Goal: Browse casually: Explore the website without a specific task or goal

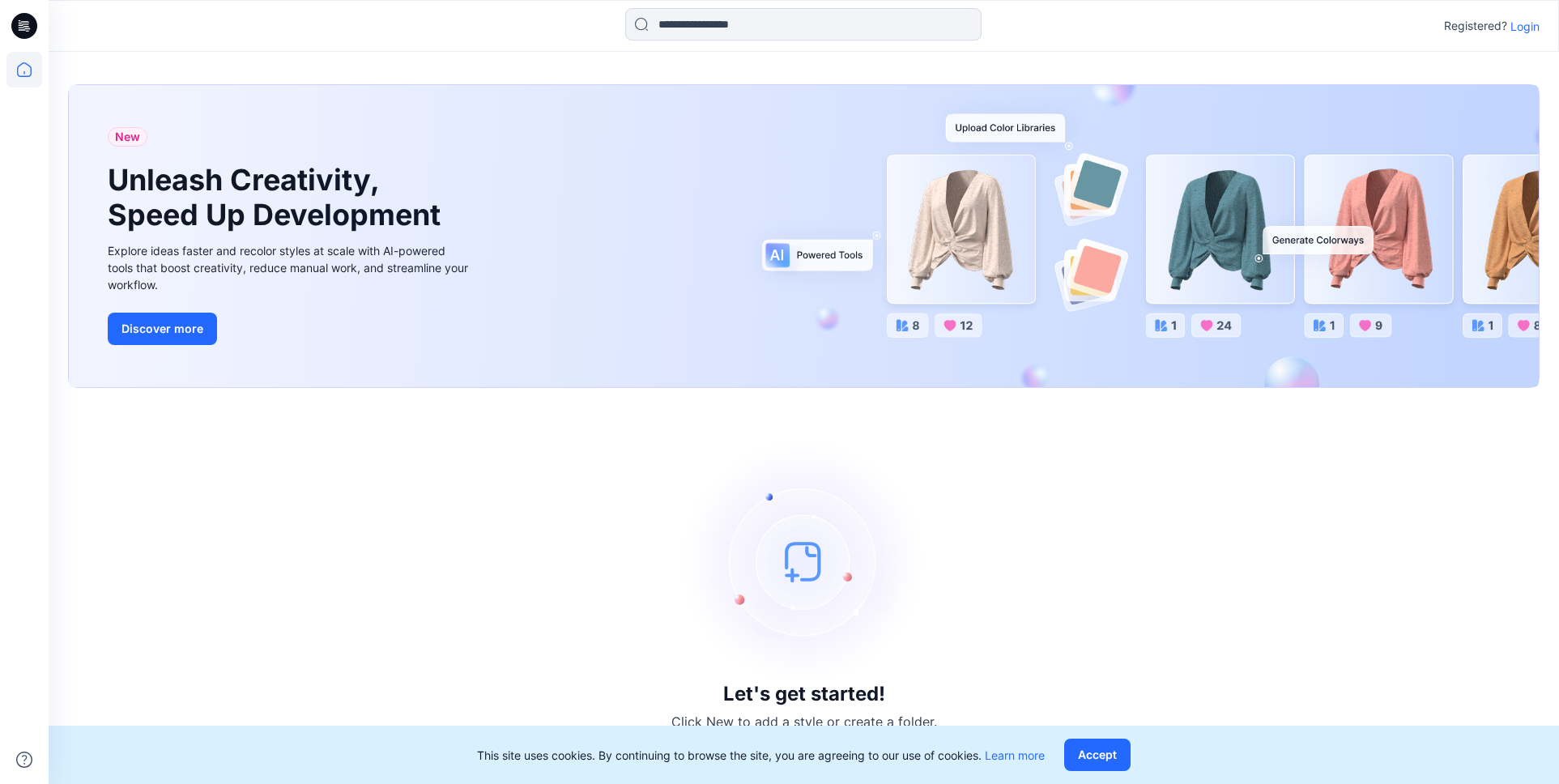
click at [1522, 26] on p "Login" at bounding box center [1525, 25] width 29 height 17
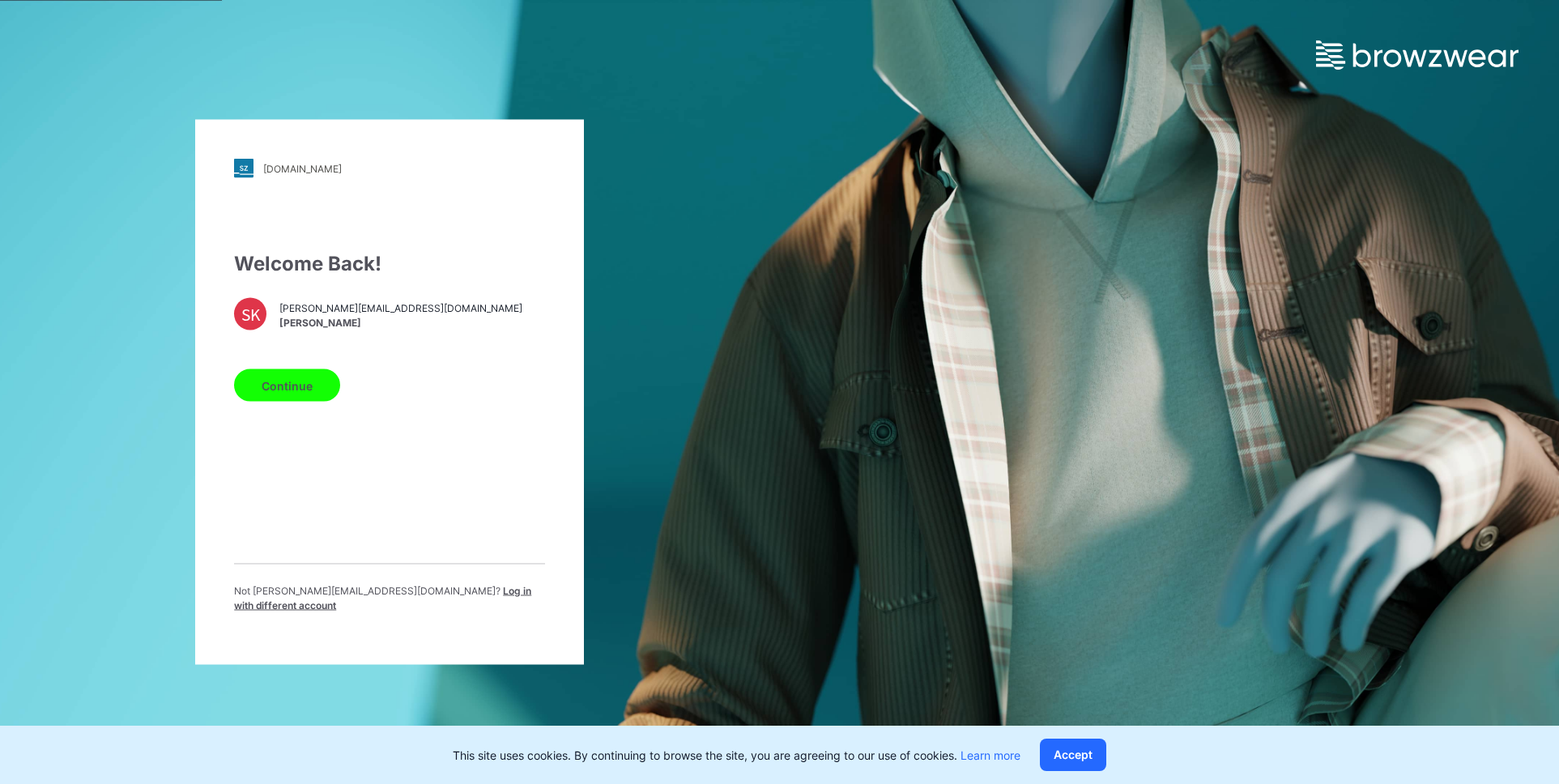
click at [298, 396] on button "Continue" at bounding box center [287, 385] width 106 height 32
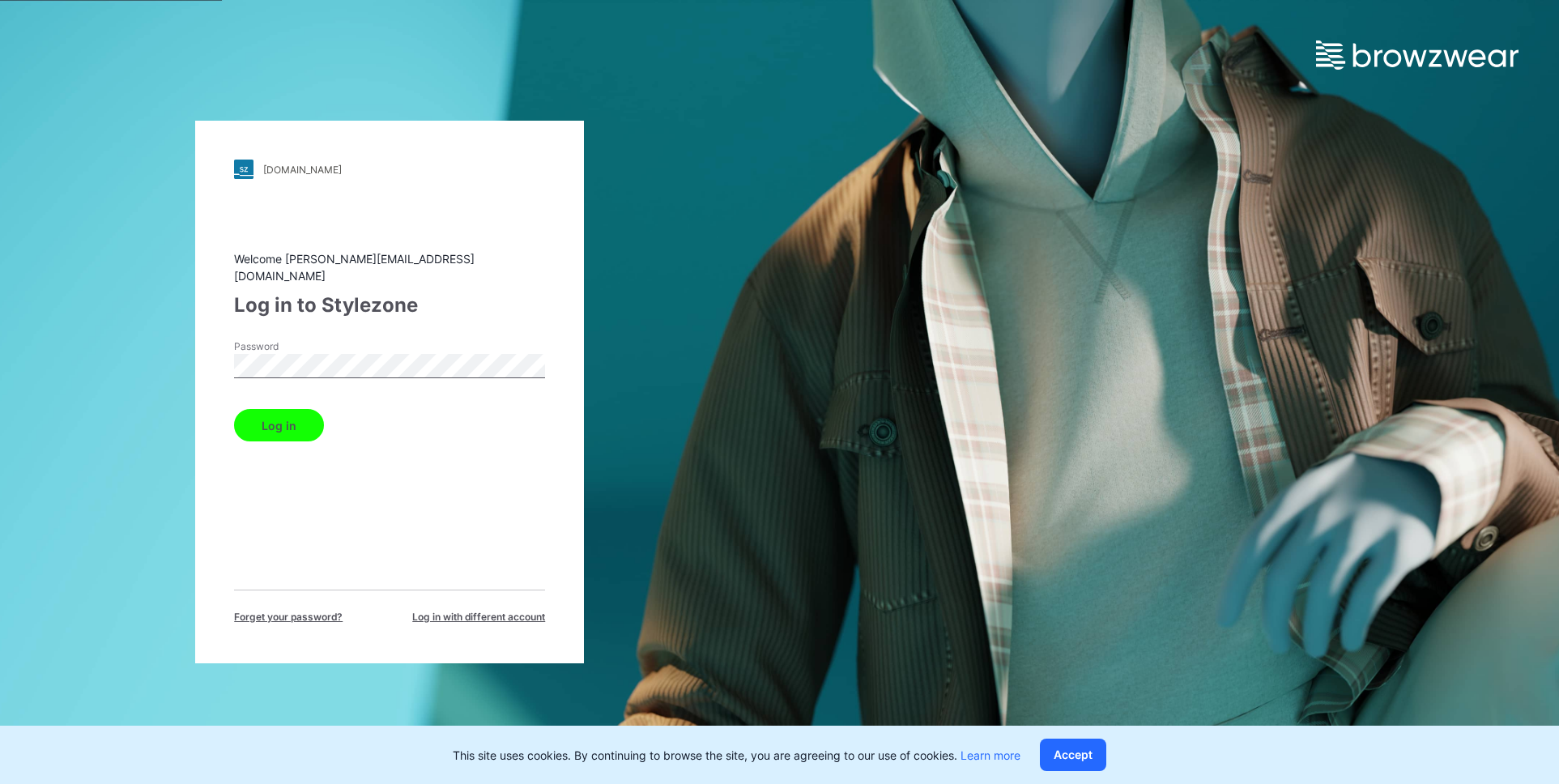
click at [291, 414] on button "Log in" at bounding box center [279, 424] width 89 height 32
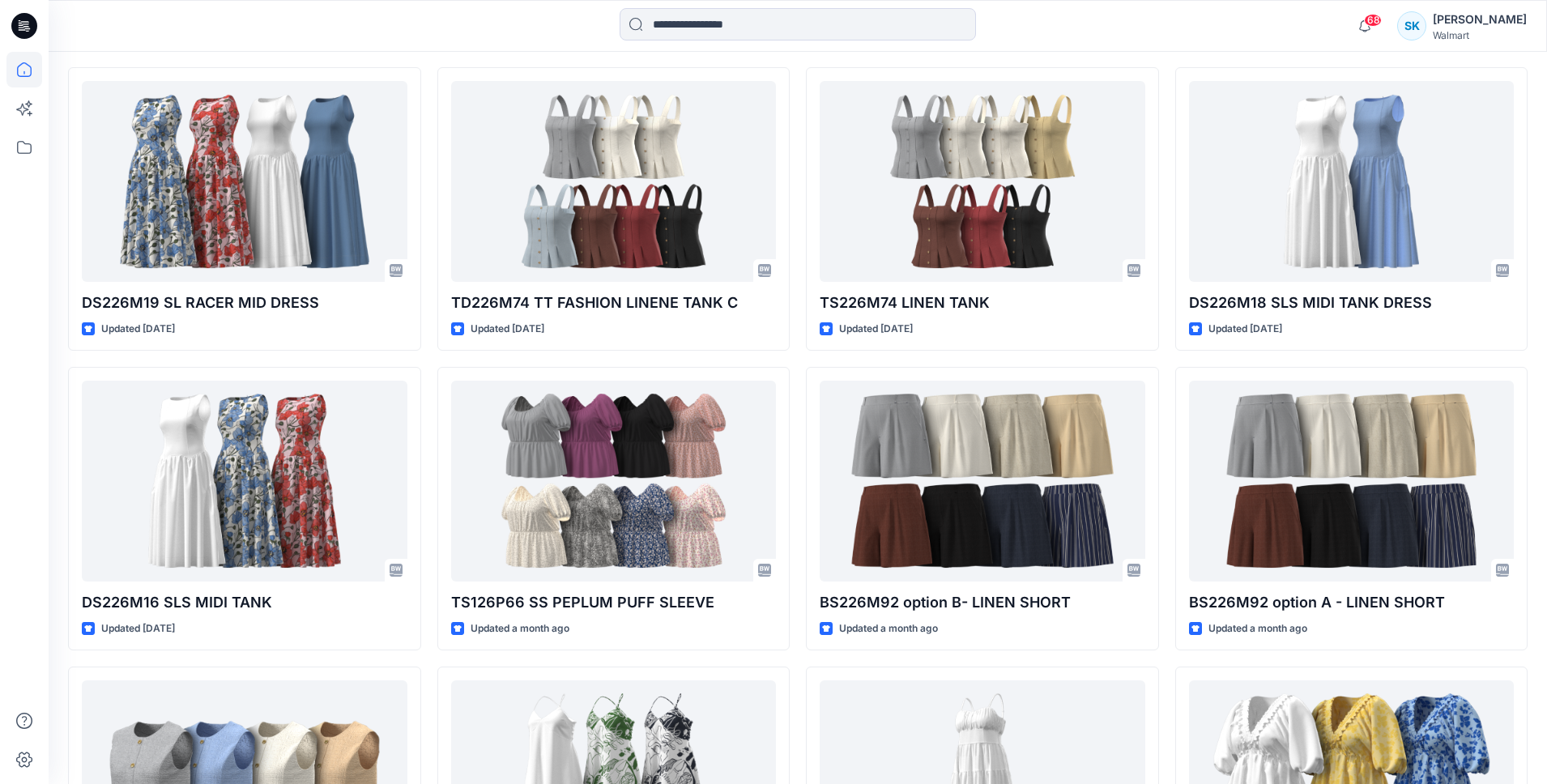
scroll to position [491, 0]
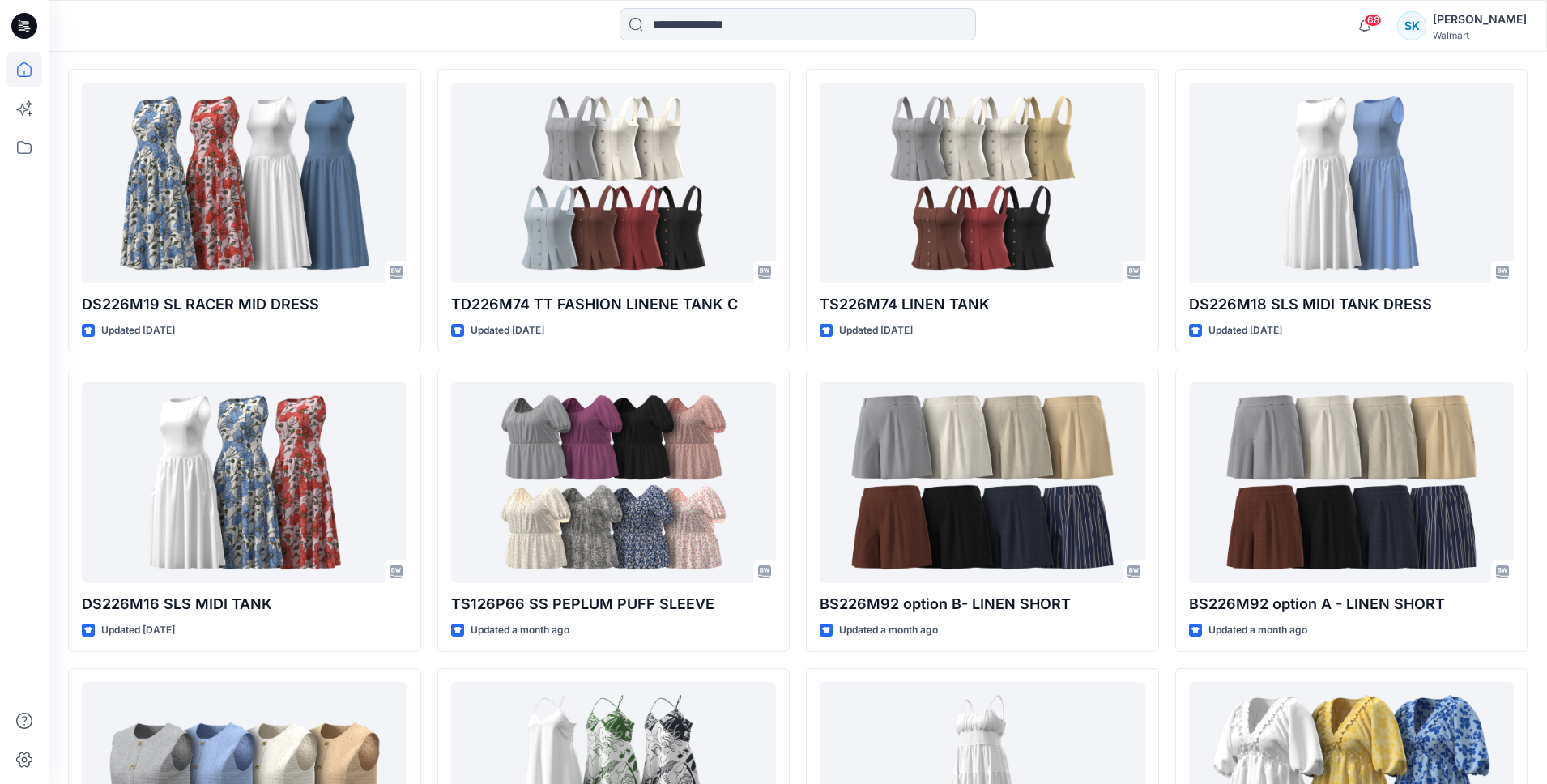
click at [428, 360] on div "DS226M19 SL RACER MID DRESS Updated [DATE] DS226M16 SLS MIDI TANK Updated [DATE…" at bounding box center [798, 510] width 1459 height 882
click at [428, 360] on div "DS226M19 SL RACER MID DRESS Updated [DATE] DS226M16 SLS MIDI TANK Updated [DATE…" at bounding box center [798, 510] width 1459 height 882
click at [428, 359] on div "DS226M19 SL RACER MID DRESS Updated [DATE] DS226M16 SLS MIDI TANK Updated [DATE…" at bounding box center [798, 510] width 1459 height 882
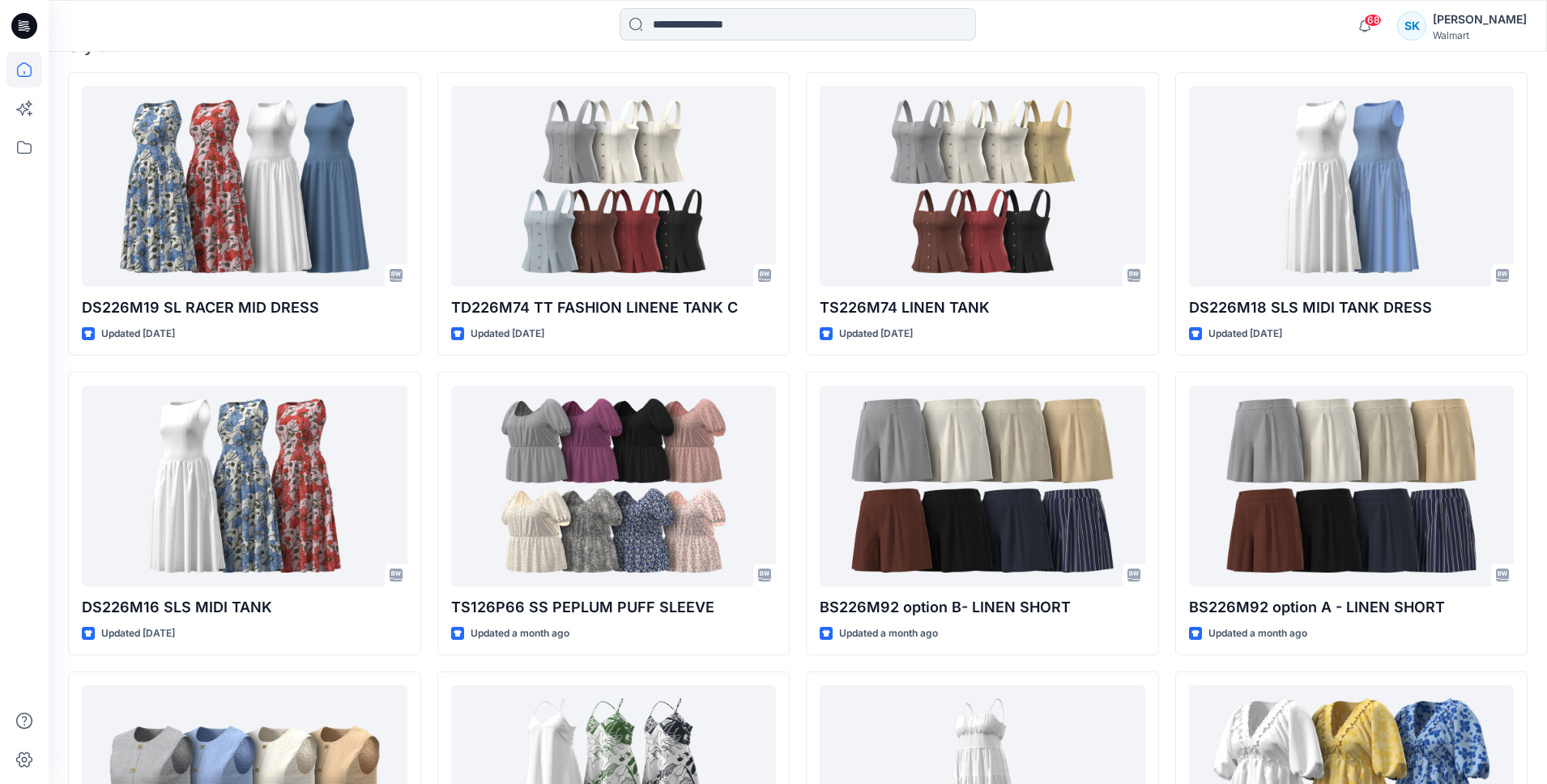
scroll to position [485, 0]
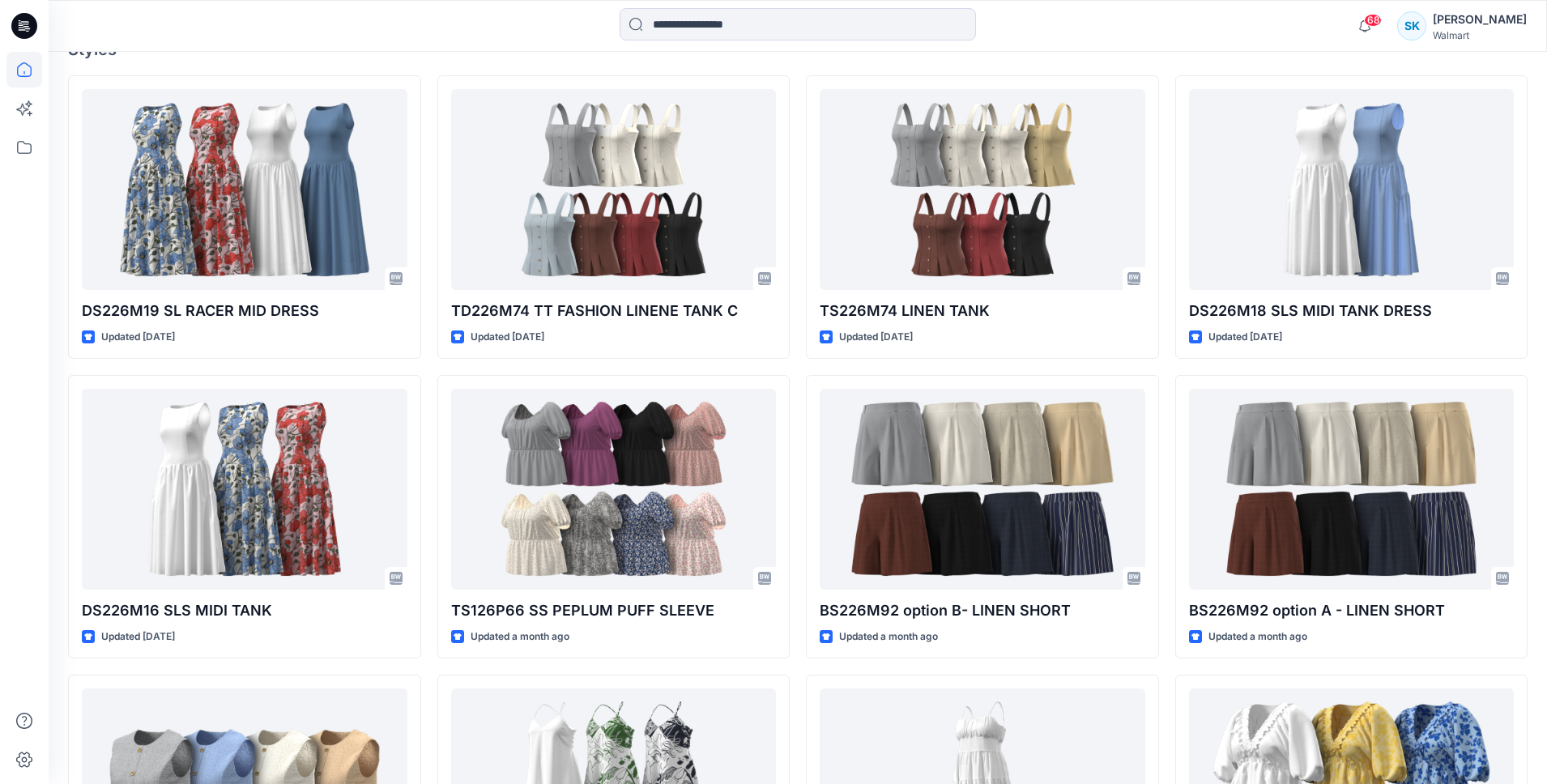
click at [428, 359] on div "DS226M19 SL RACER MID DRESS Updated [DATE] DS226M16 SLS MIDI TANK Updated [DATE…" at bounding box center [798, 517] width 1459 height 882
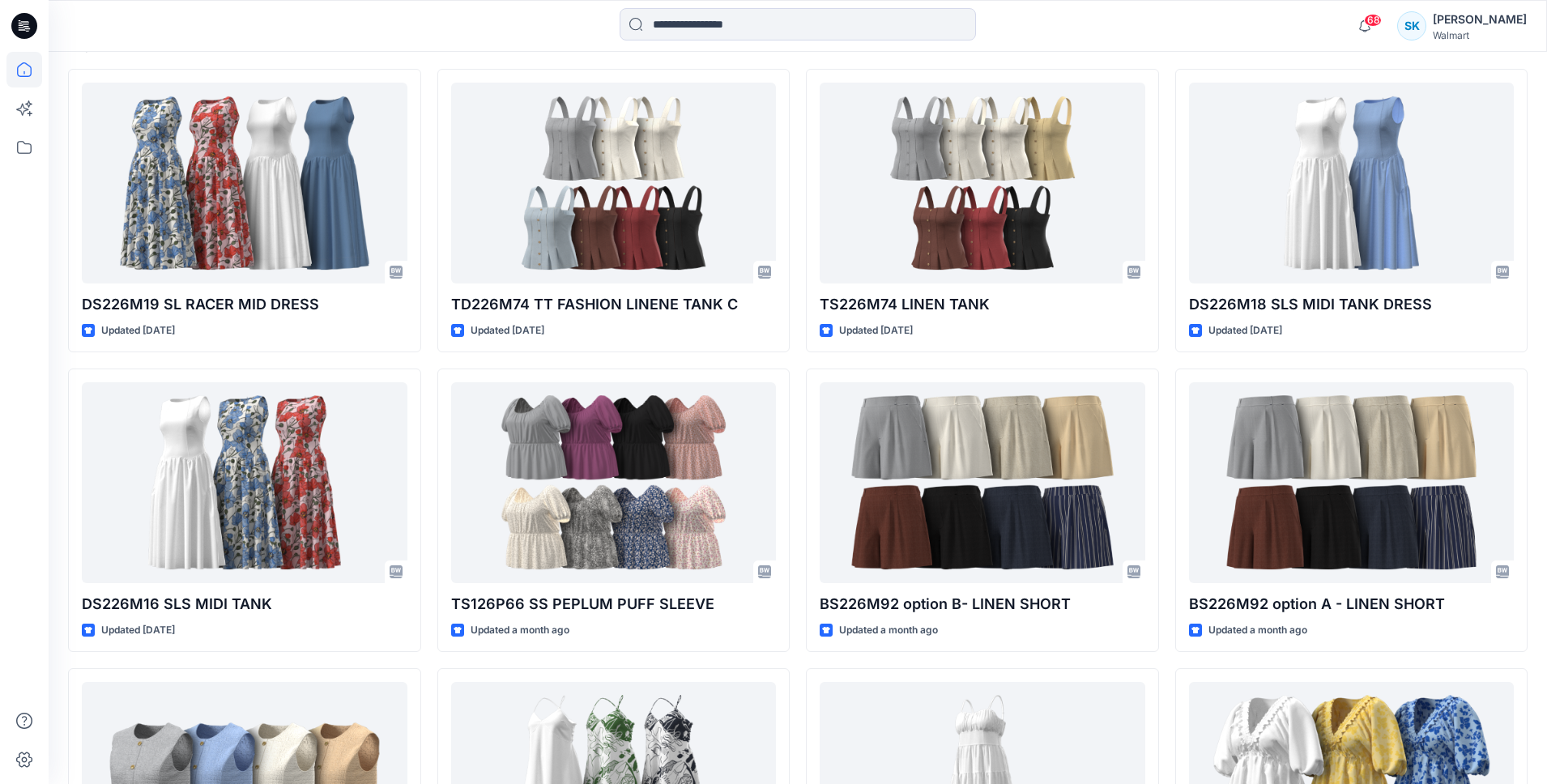
scroll to position [495, 0]
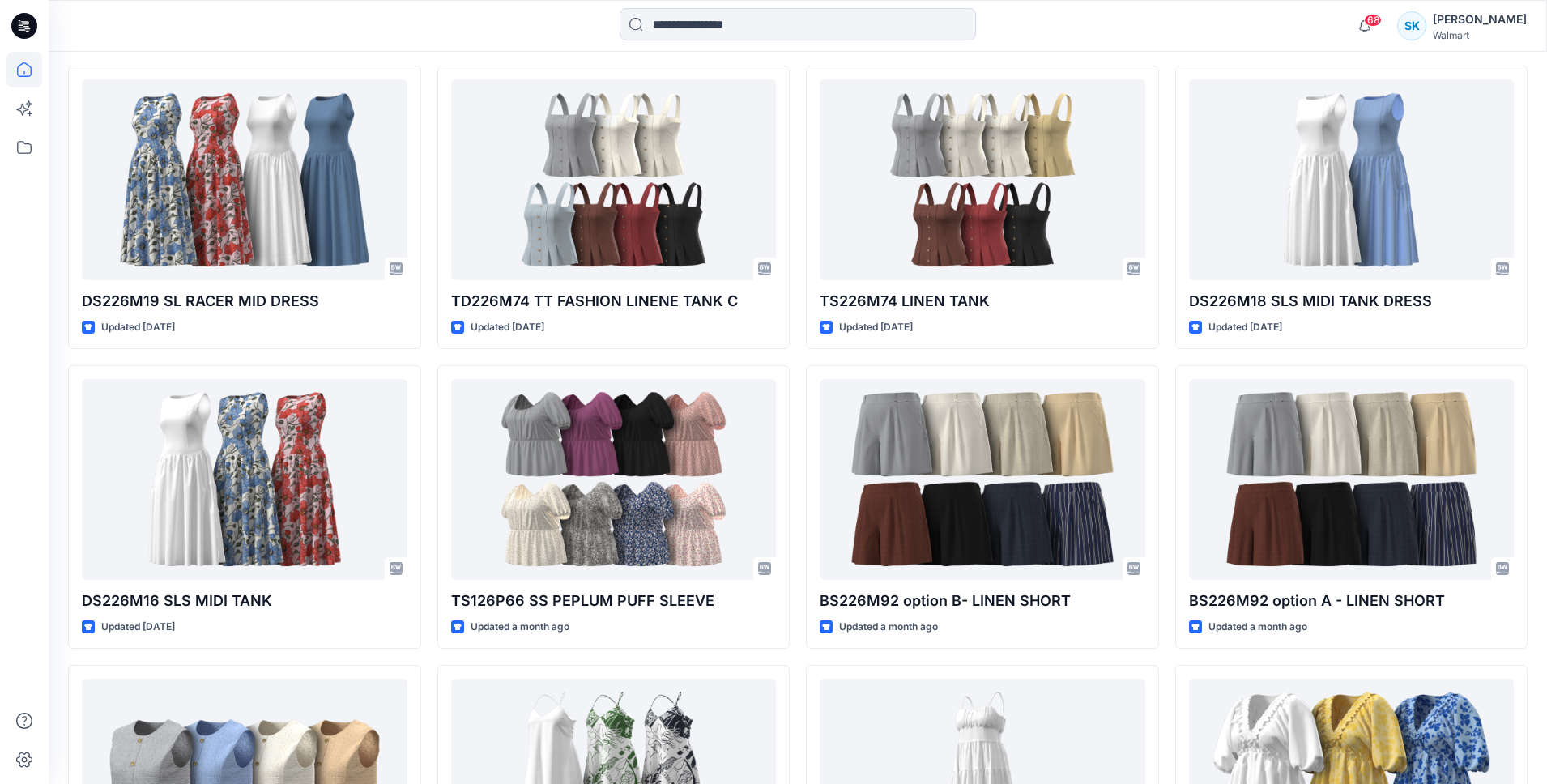
click at [428, 359] on div "DS226M19 SL RACER MID DRESS Updated [DATE] DS226M16 SLS MIDI TANK Updated [DATE…" at bounding box center [798, 507] width 1459 height 882
click at [427, 351] on div "DS226M19 SL RACER MID DRESS Updated [DATE] DS226M16 SLS MIDI TANK Updated [DATE…" at bounding box center [798, 507] width 1459 height 882
click at [426, 349] on div "DS226M19 SL RACER MID DRESS Updated [DATE] DS226M16 SLS MIDI TANK Updated [DATE…" at bounding box center [798, 507] width 1459 height 882
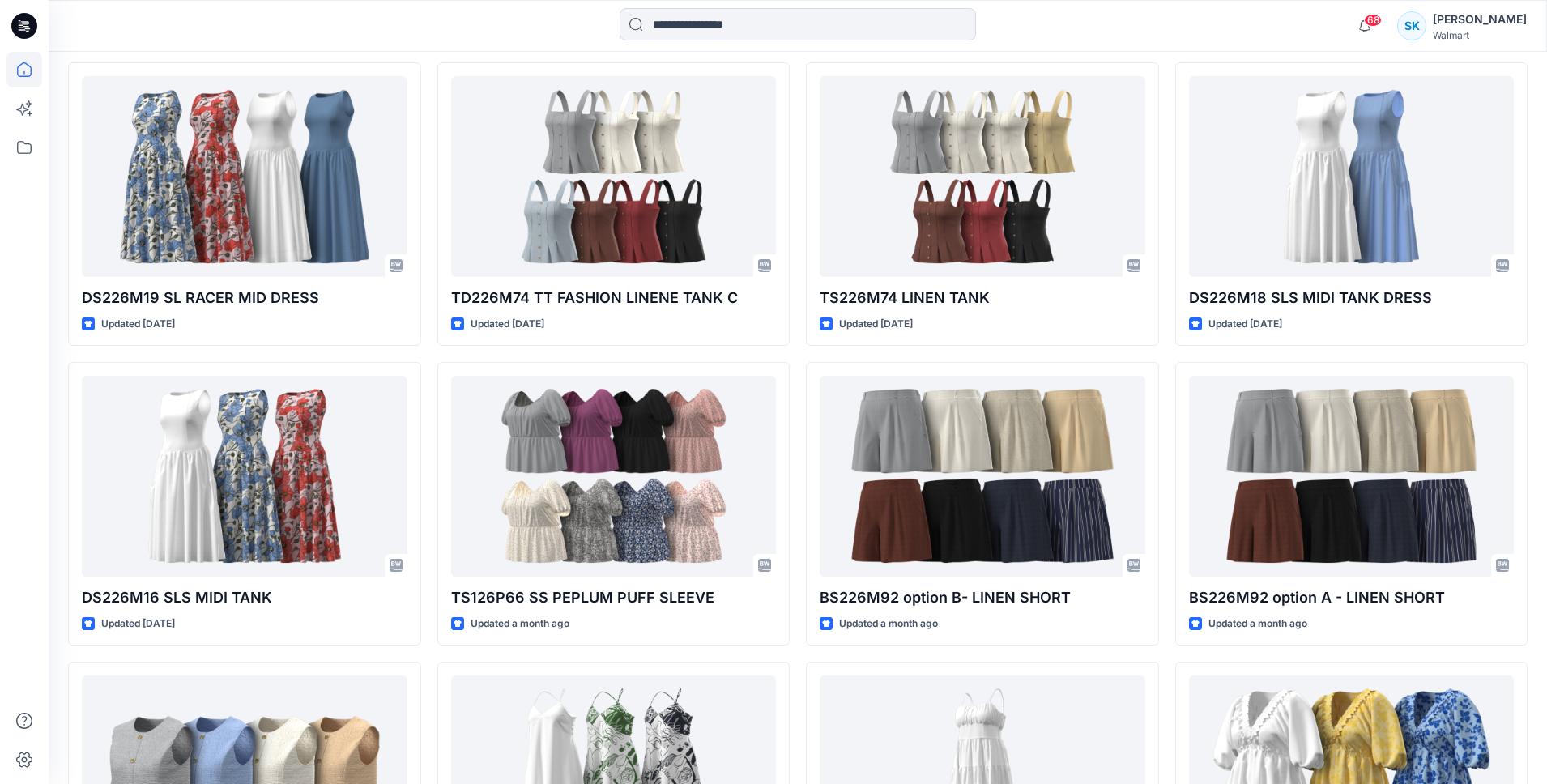
click at [431, 349] on div "DS226M19 SL RACER MID DRESS Updated [DATE] DS226M16 SLS MIDI TANK Updated [DATE…" at bounding box center [798, 503] width 1459 height 882
click at [425, 347] on div "DS226M19 SL RACER MID DRESS Updated [DATE] DS226M16 SLS MIDI TANK Updated [DATE…" at bounding box center [798, 503] width 1459 height 882
click at [428, 350] on div "DS226M19 SL RACER MID DRESS Updated [DATE] DS226M16 SLS MIDI TANK Updated [DATE…" at bounding box center [798, 503] width 1459 height 882
click at [429, 346] on div "DS226M19 SL RACER MID DRESS Updated [DATE] DS226M16 SLS MIDI TANK Updated [DATE…" at bounding box center [798, 503] width 1459 height 882
click at [426, 346] on div "DS226M19 SL RACER MID DRESS Updated [DATE] DS226M16 SLS MIDI TANK Updated [DATE…" at bounding box center [798, 503] width 1459 height 882
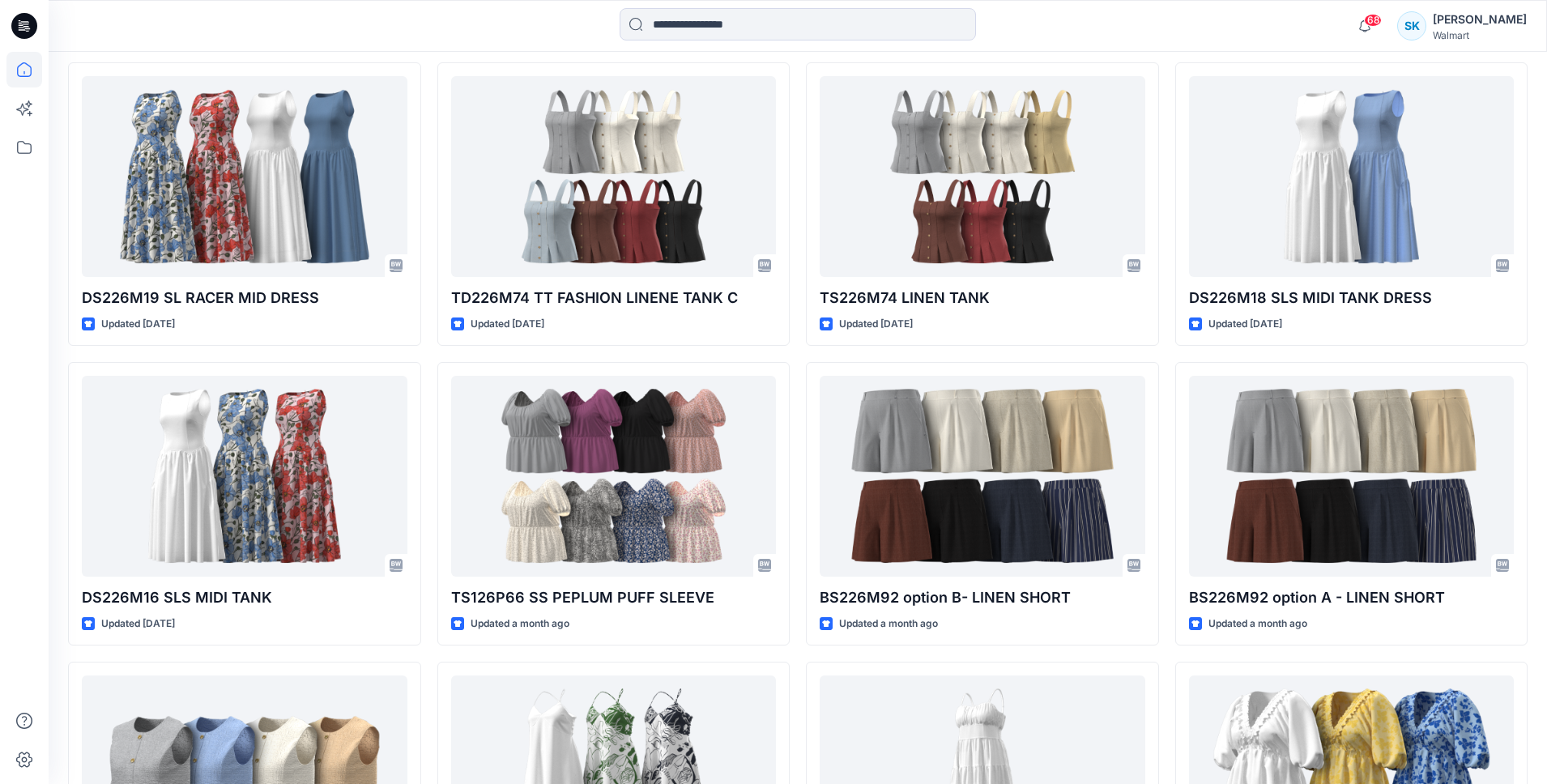
click at [426, 346] on div "DS226M19 SL RACER MID DRESS Updated [DATE] DS226M16 SLS MIDI TANK Updated [DATE…" at bounding box center [798, 503] width 1459 height 882
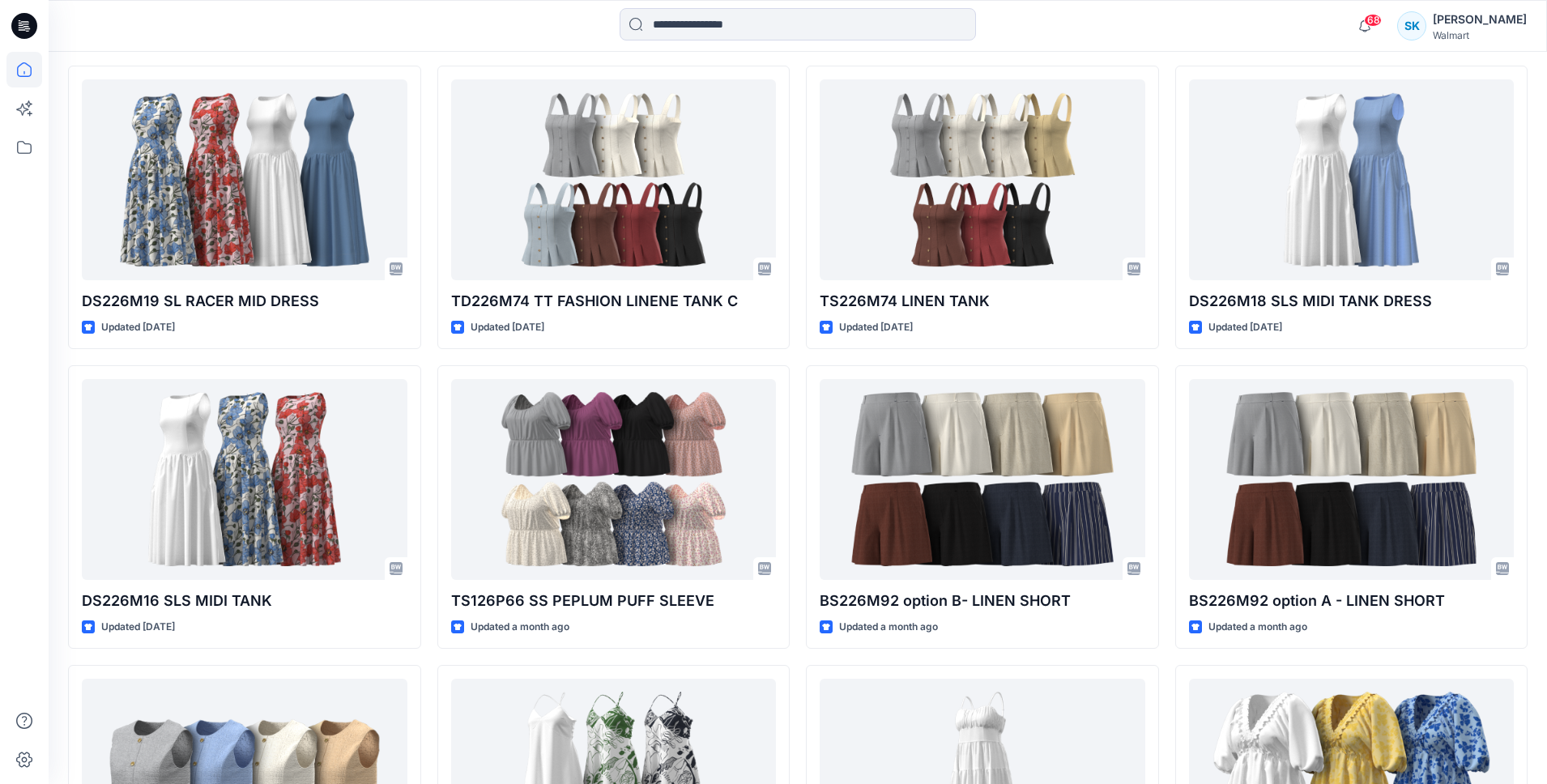
click at [426, 346] on div "DS226M19 SL RACER MID DRESS Updated [DATE] DS226M16 SLS MIDI TANK Updated [DATE…" at bounding box center [798, 507] width 1459 height 882
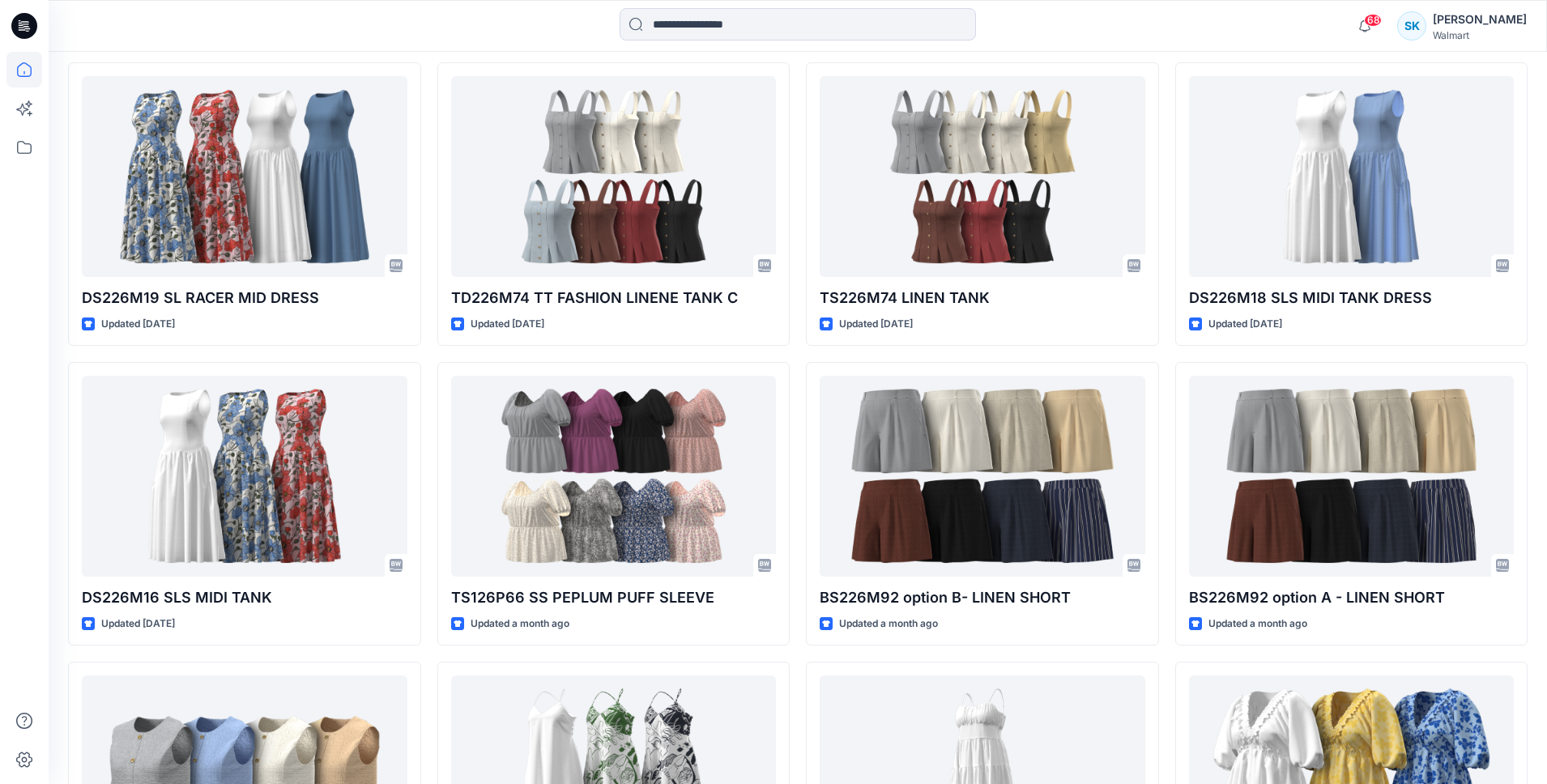
click at [426, 346] on div "DS226M19 SL RACER MID DRESS Updated [DATE] DS226M16 SLS MIDI TANK Updated [DATE…" at bounding box center [798, 503] width 1459 height 882
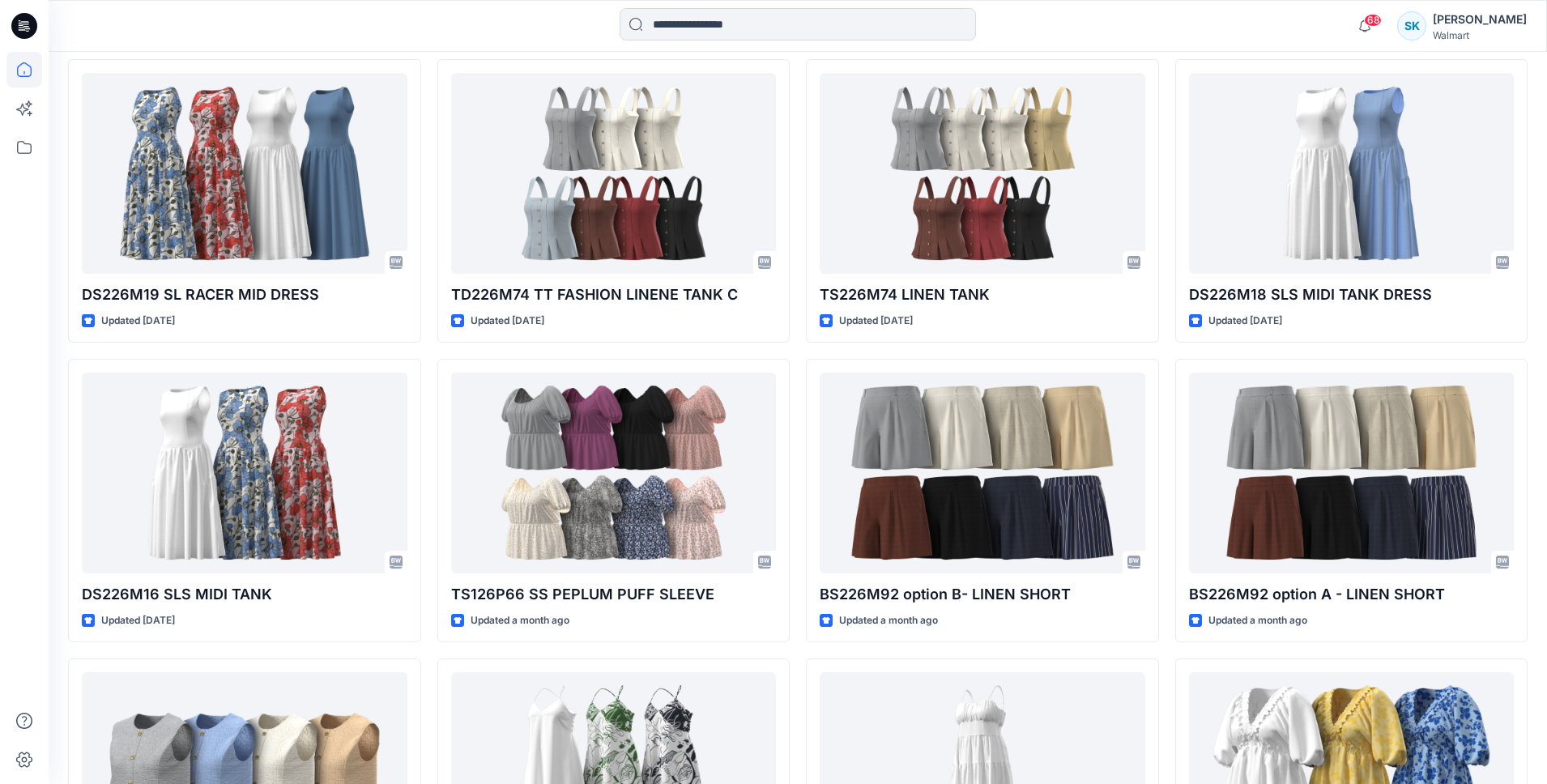
click at [426, 346] on div "DS226M19 SL RACER MID DRESS Updated [DATE] DS226M16 SLS MIDI TANK Updated [DATE…" at bounding box center [798, 500] width 1459 height 882
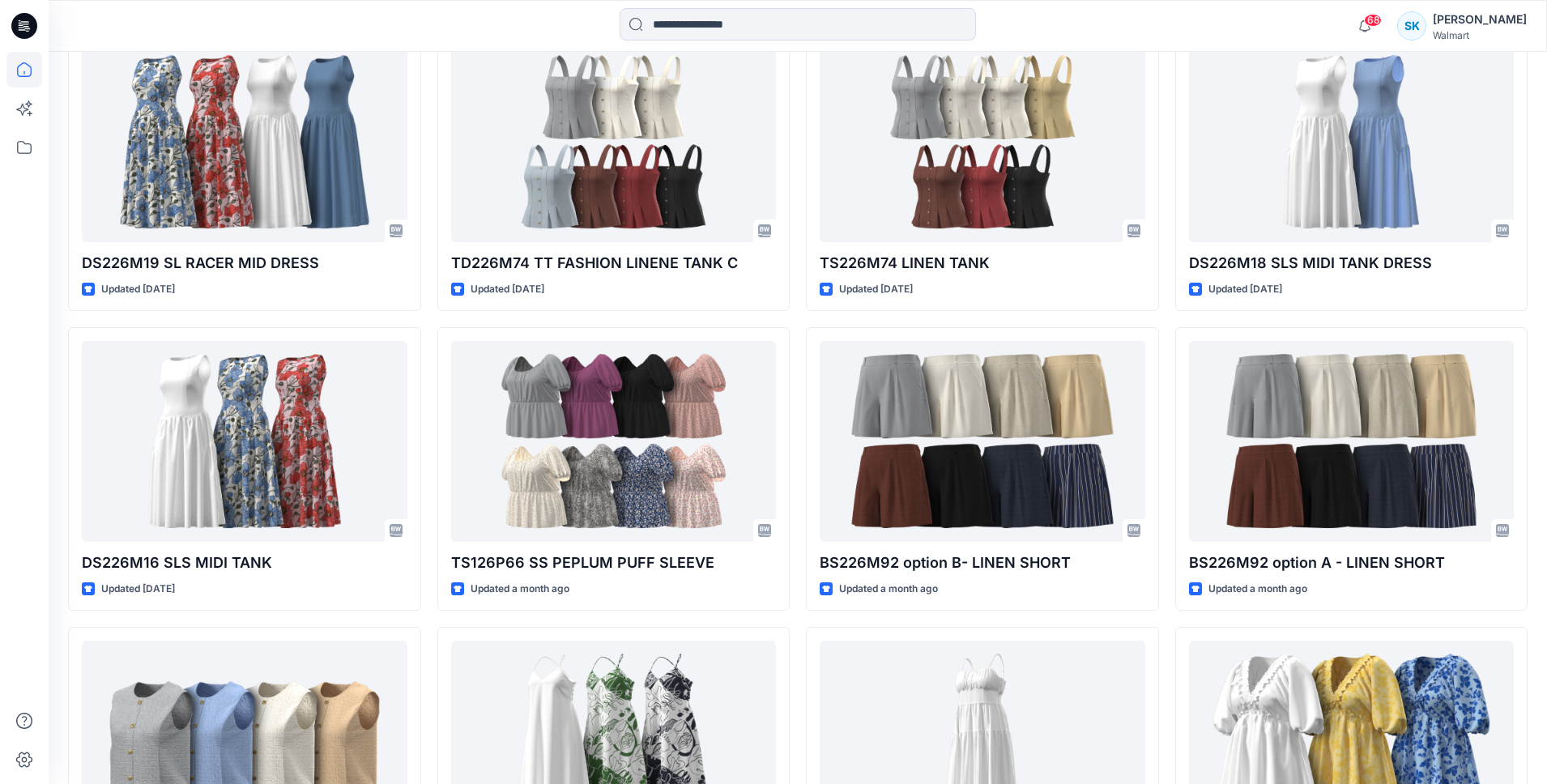
click at [426, 346] on div "DS226M19 SL RACER MID DRESS Updated [DATE] DS226M16 SLS MIDI TANK Updated [DATE…" at bounding box center [798, 468] width 1459 height 882
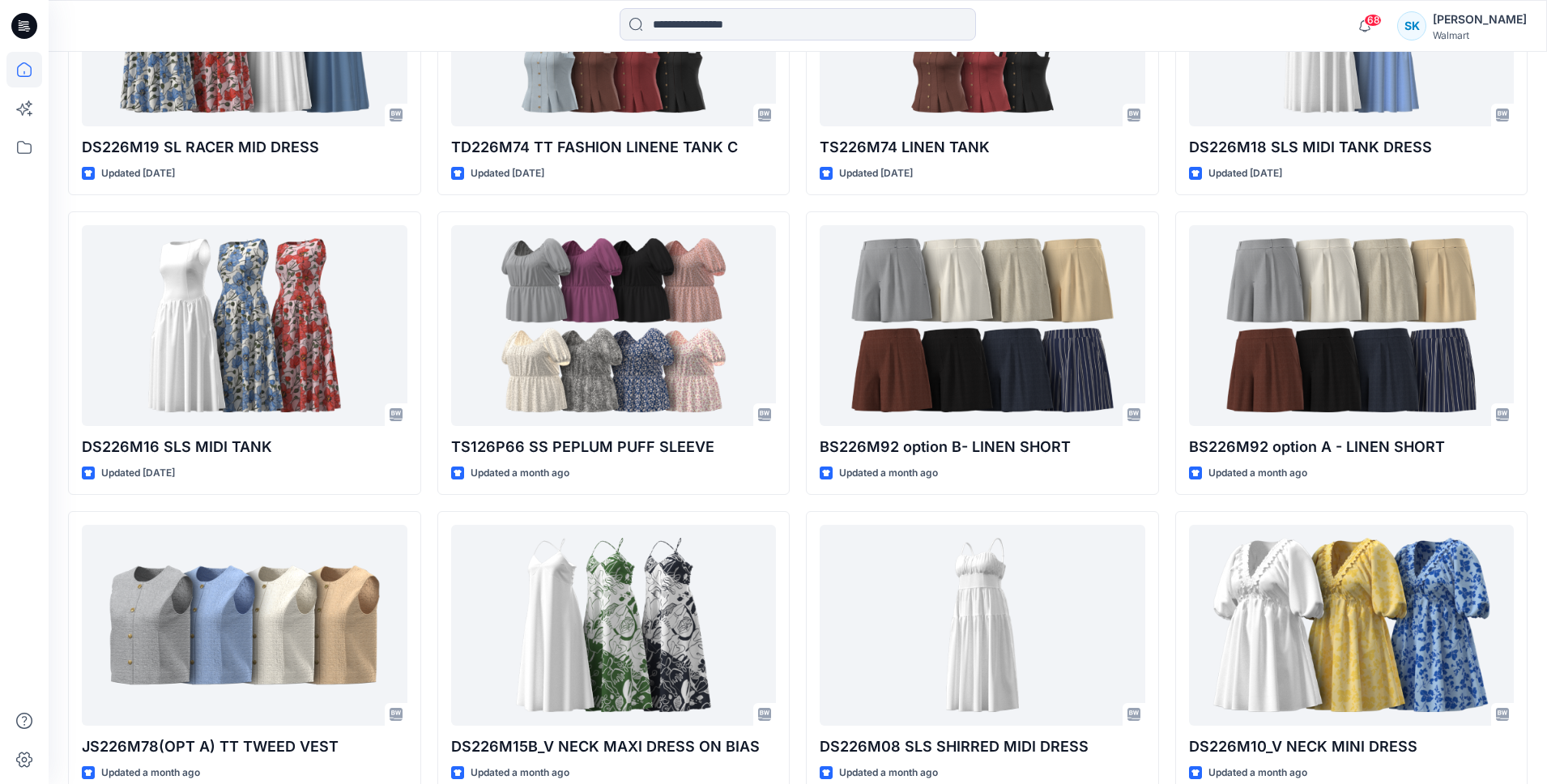
scroll to position [652, 0]
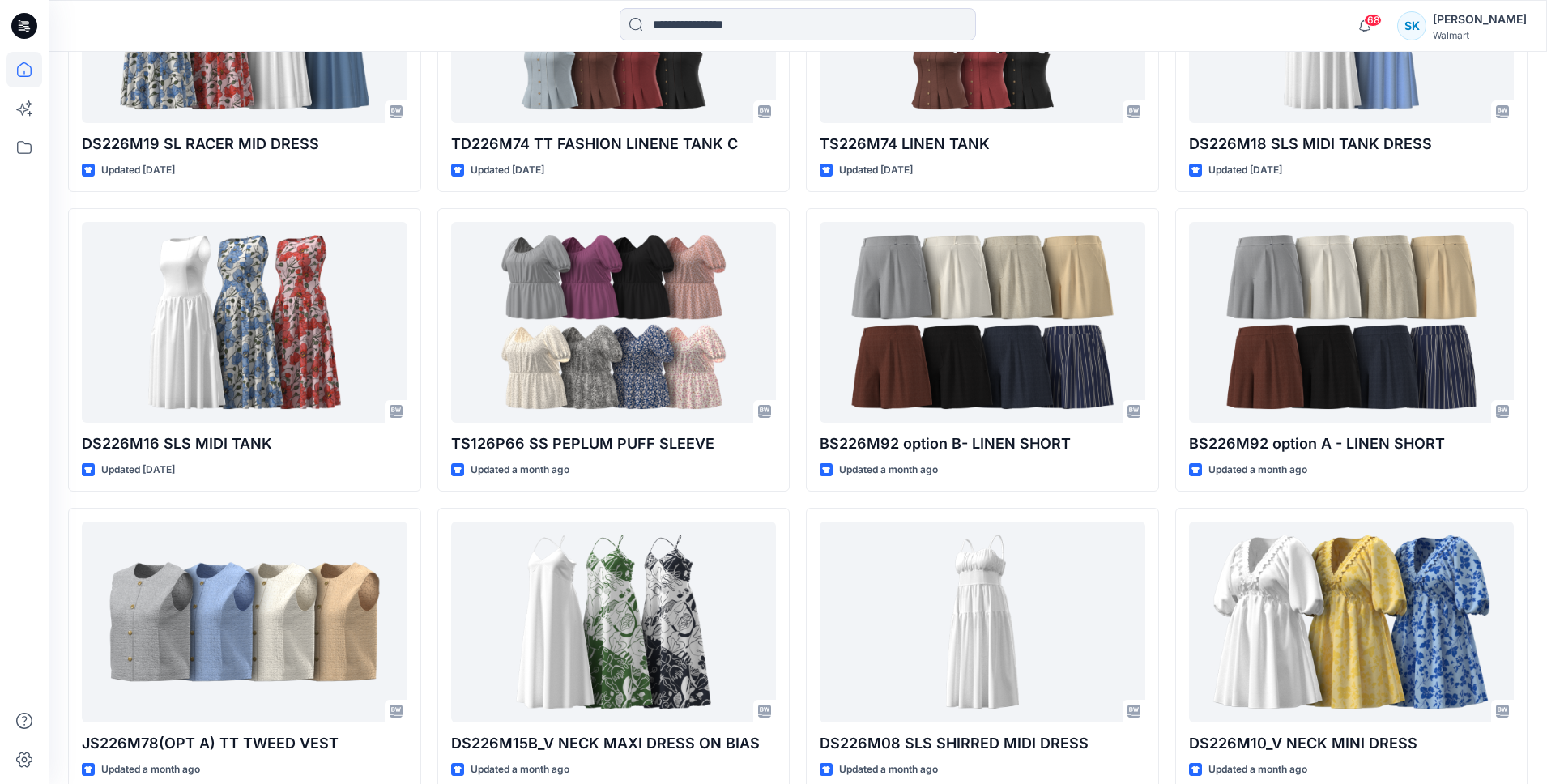
click at [426, 346] on div "DS226M19 SL RACER MID DRESS Updated [DATE] DS226M16 SLS MIDI TANK Updated [DATE…" at bounding box center [798, 350] width 1459 height 882
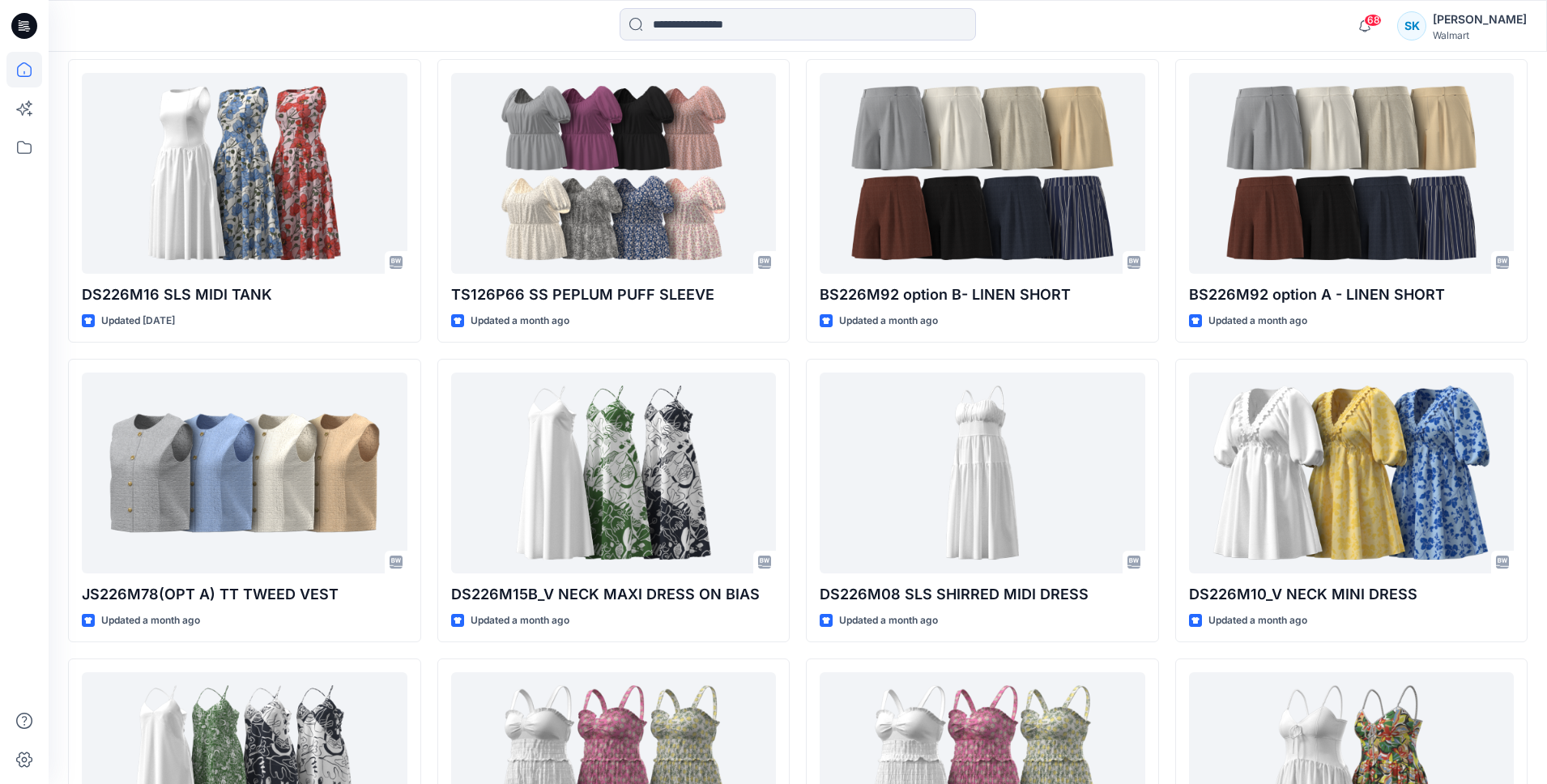
scroll to position [815, 0]
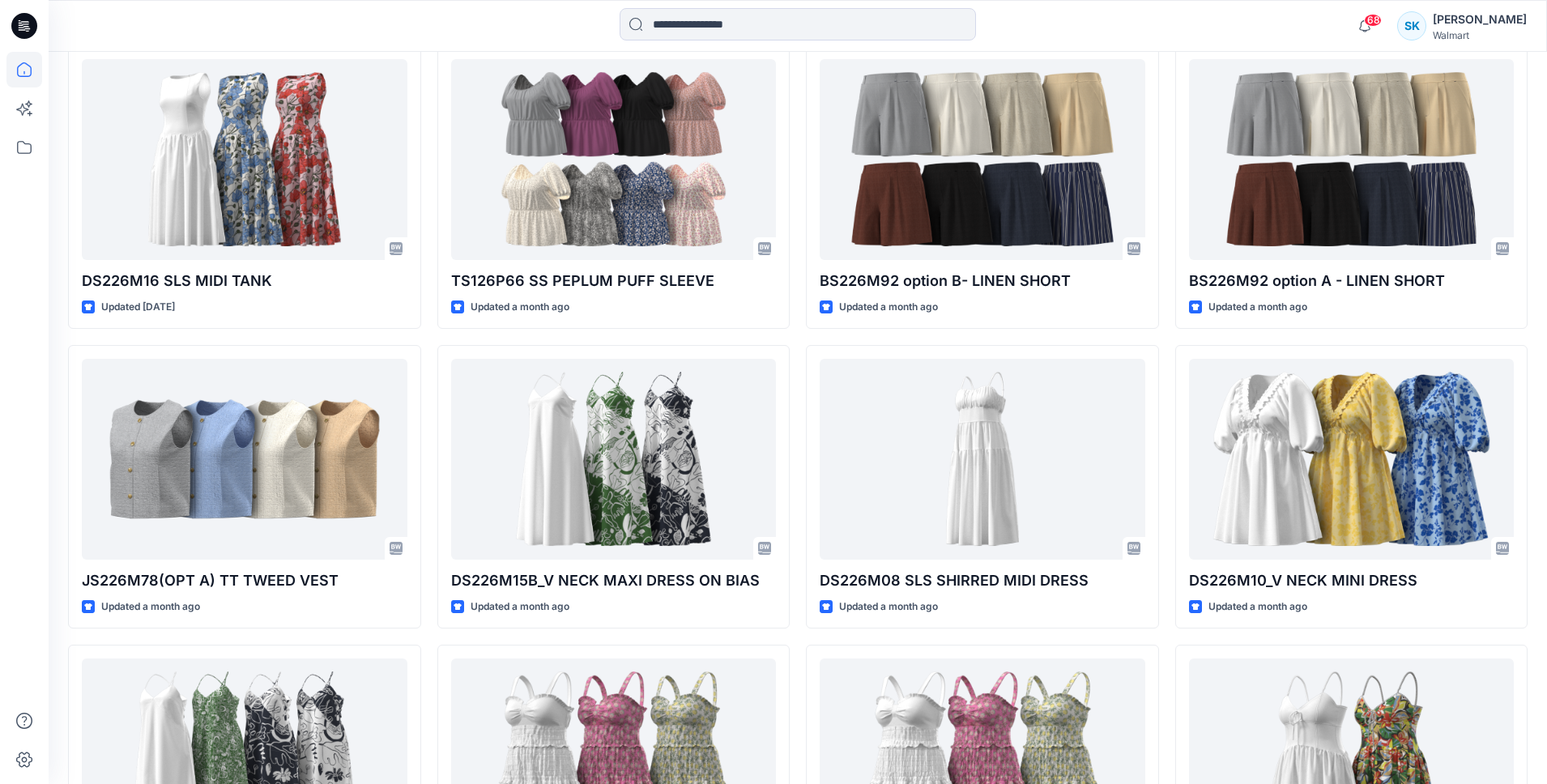
click at [426, 346] on div "DS226M19 SL RACER MID DRESS Updated [DATE] DS226M16 SLS MIDI TANK Updated [DATE…" at bounding box center [798, 636] width 1459 height 1781
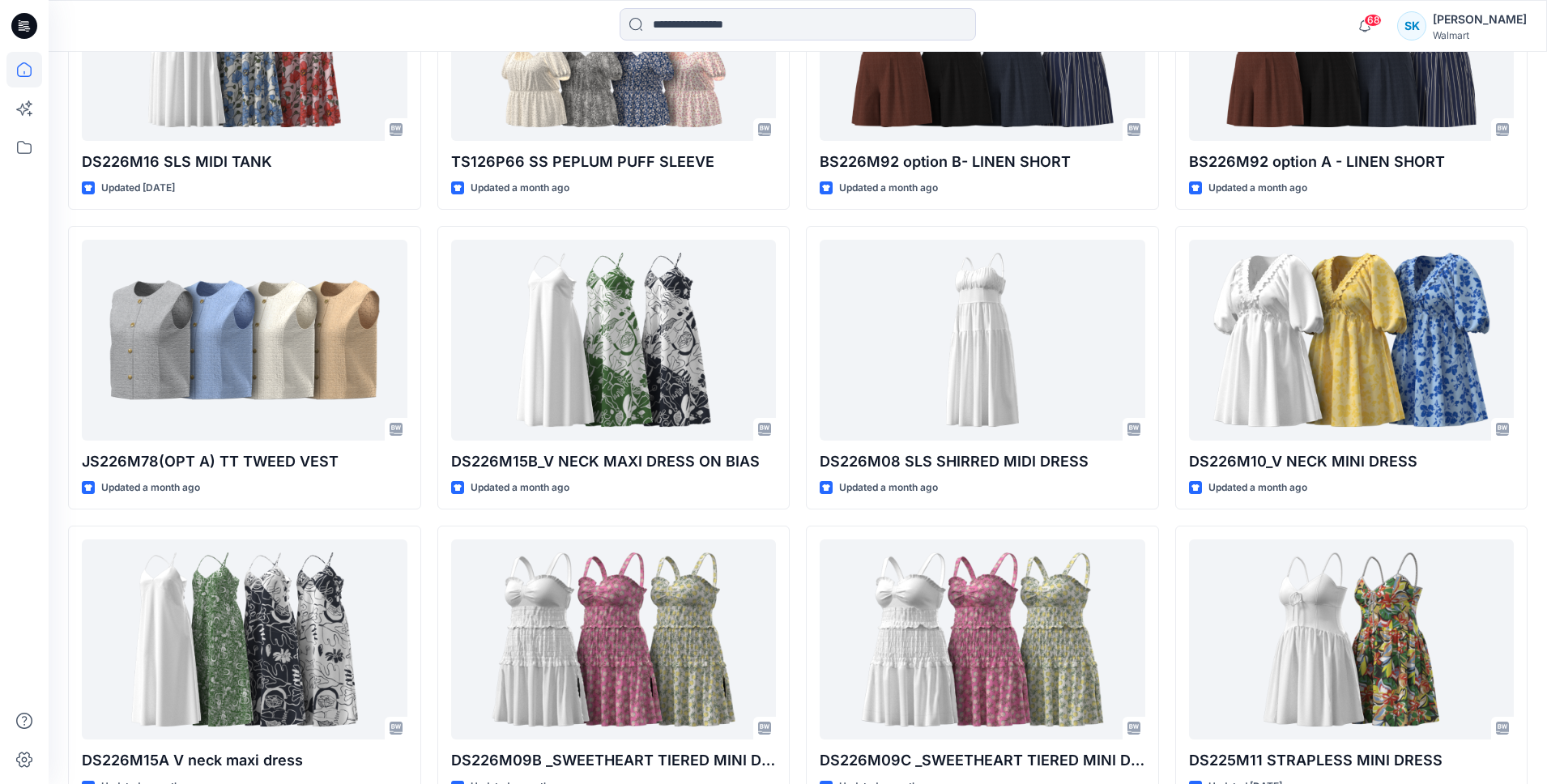
scroll to position [937, 0]
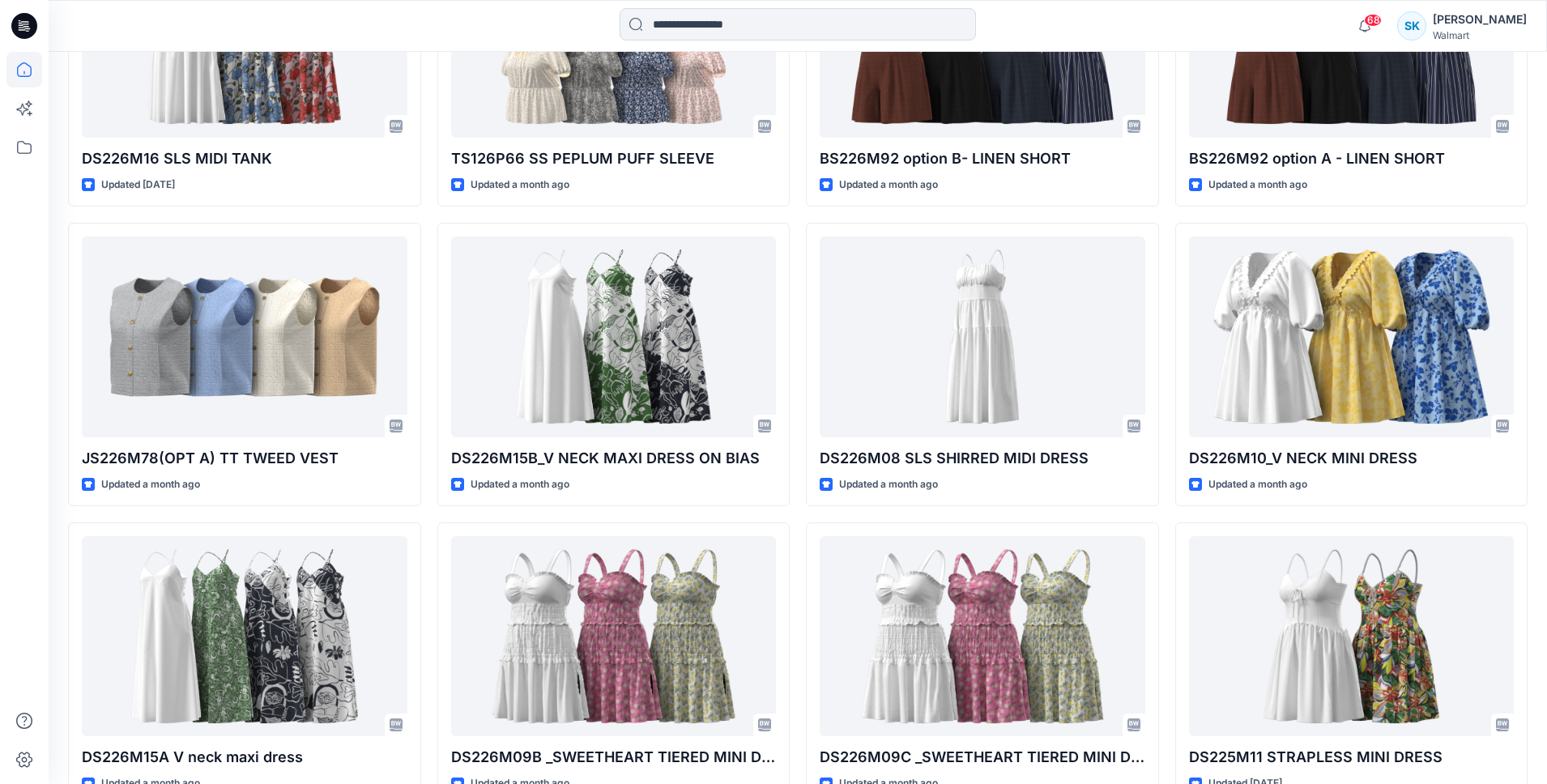
click at [426, 346] on div "DS226M19 SL RACER MID DRESS Updated [DATE] DS226M16 SLS MIDI TANK Updated [DATE…" at bounding box center [798, 514] width 1459 height 1781
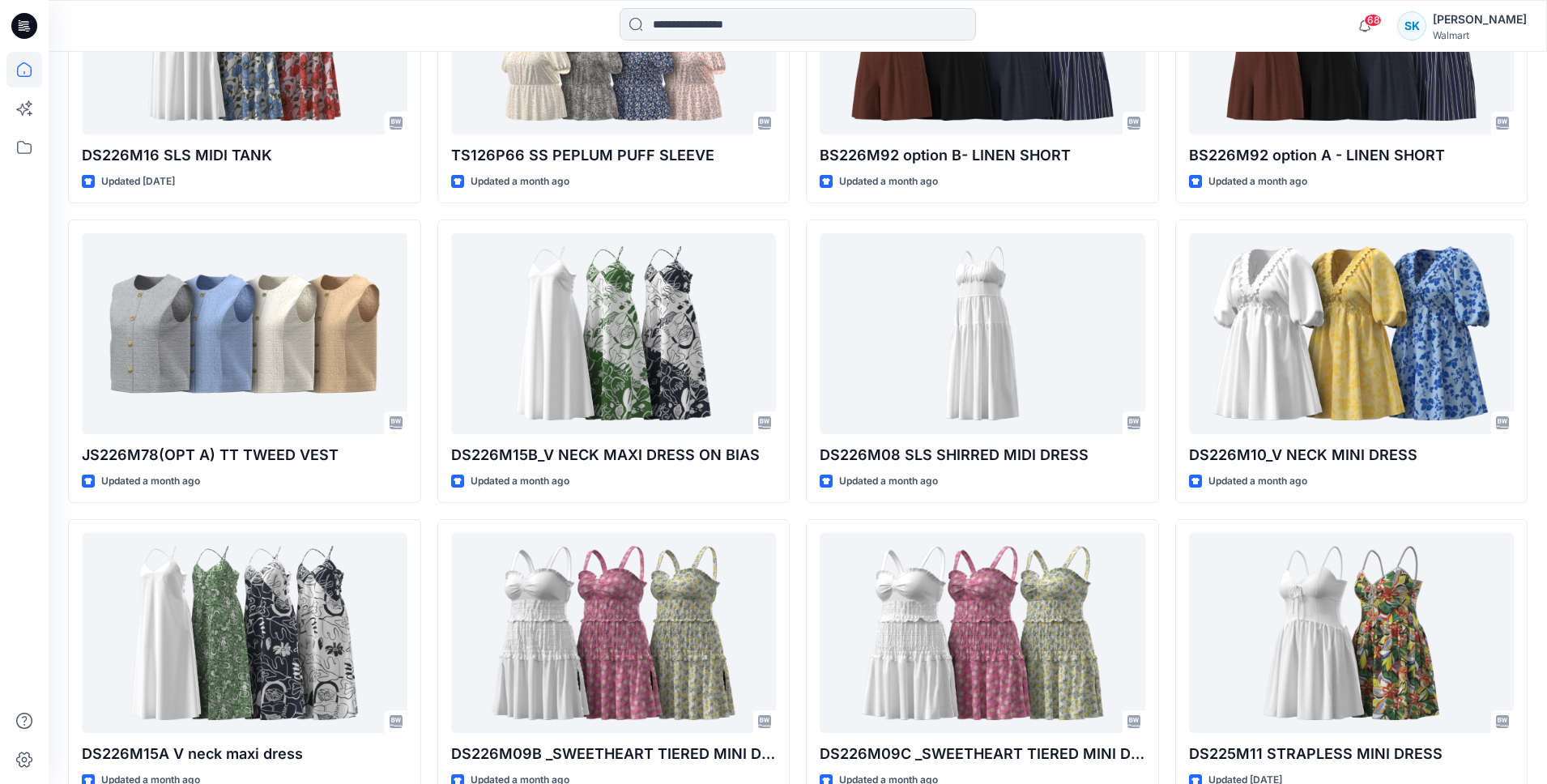
scroll to position [943, 0]
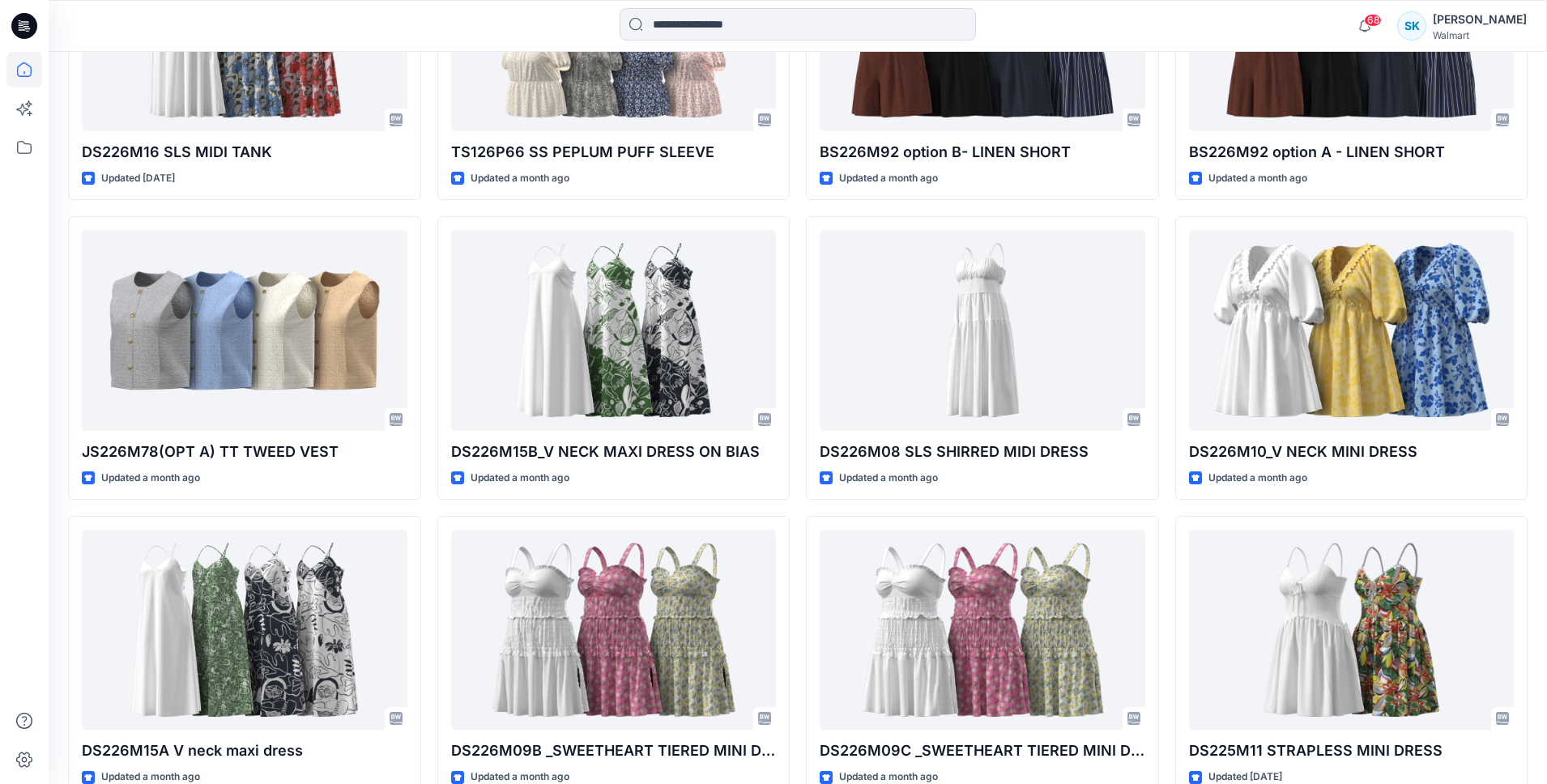
click at [426, 346] on div "DS226M19 SL RACER MID DRESS Updated [DATE] DS226M16 SLS MIDI TANK Updated [DATE…" at bounding box center [798, 507] width 1459 height 1781
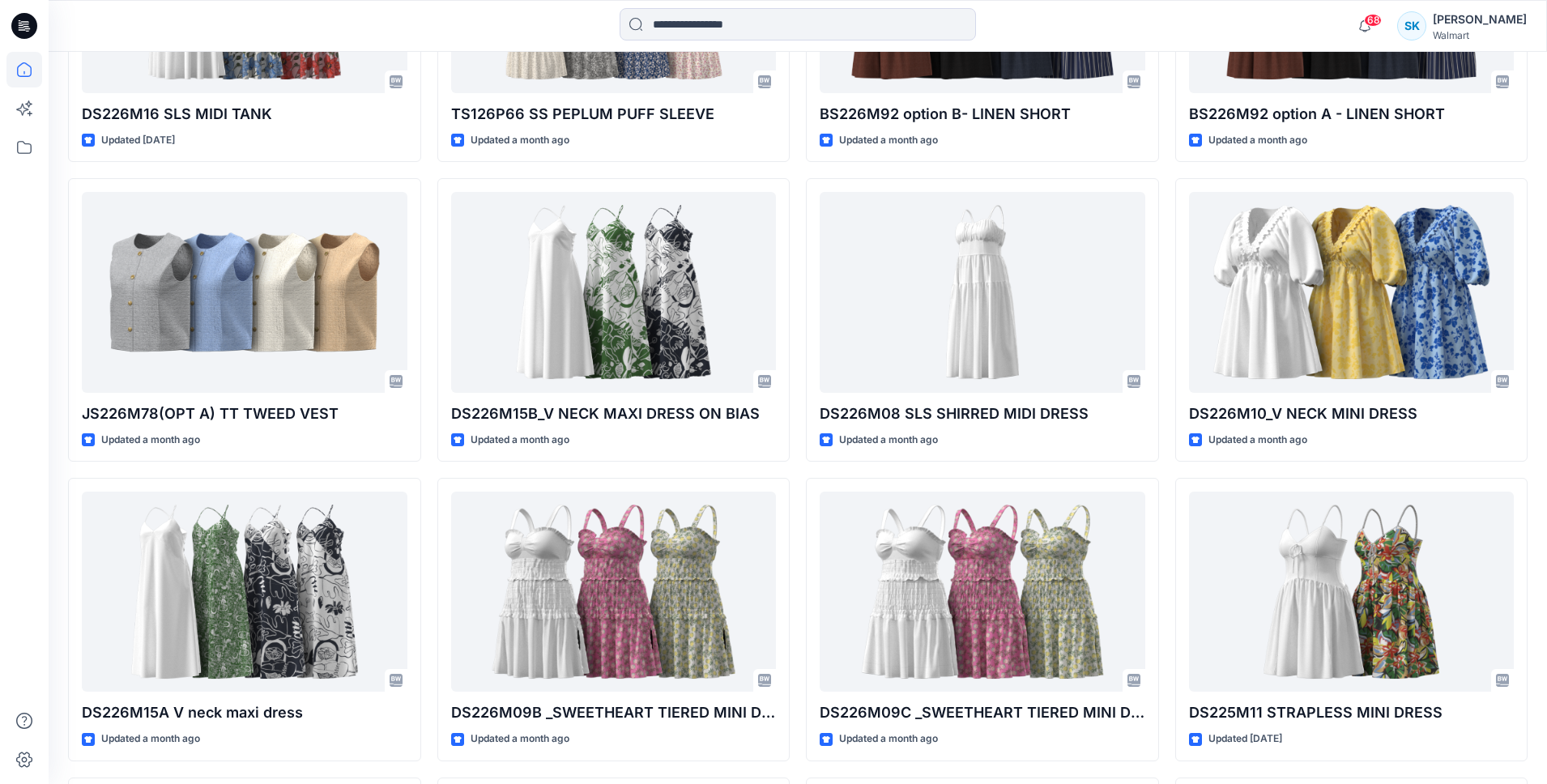
scroll to position [984, 0]
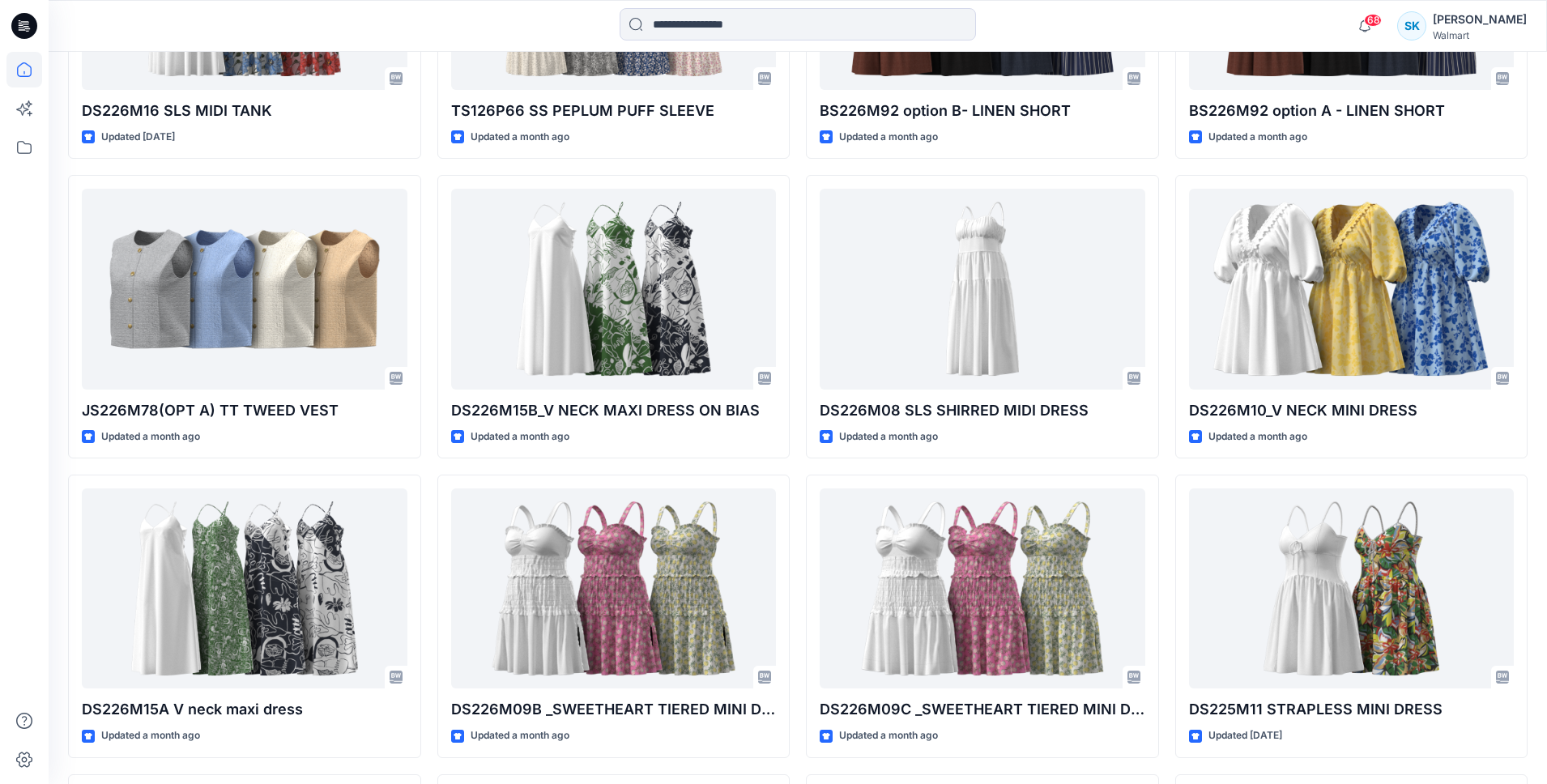
click at [426, 346] on div "DS226M19 SL RACER MID DRESS Updated [DATE] DS226M16 SLS MIDI TANK Updated [DATE…" at bounding box center [798, 466] width 1459 height 1781
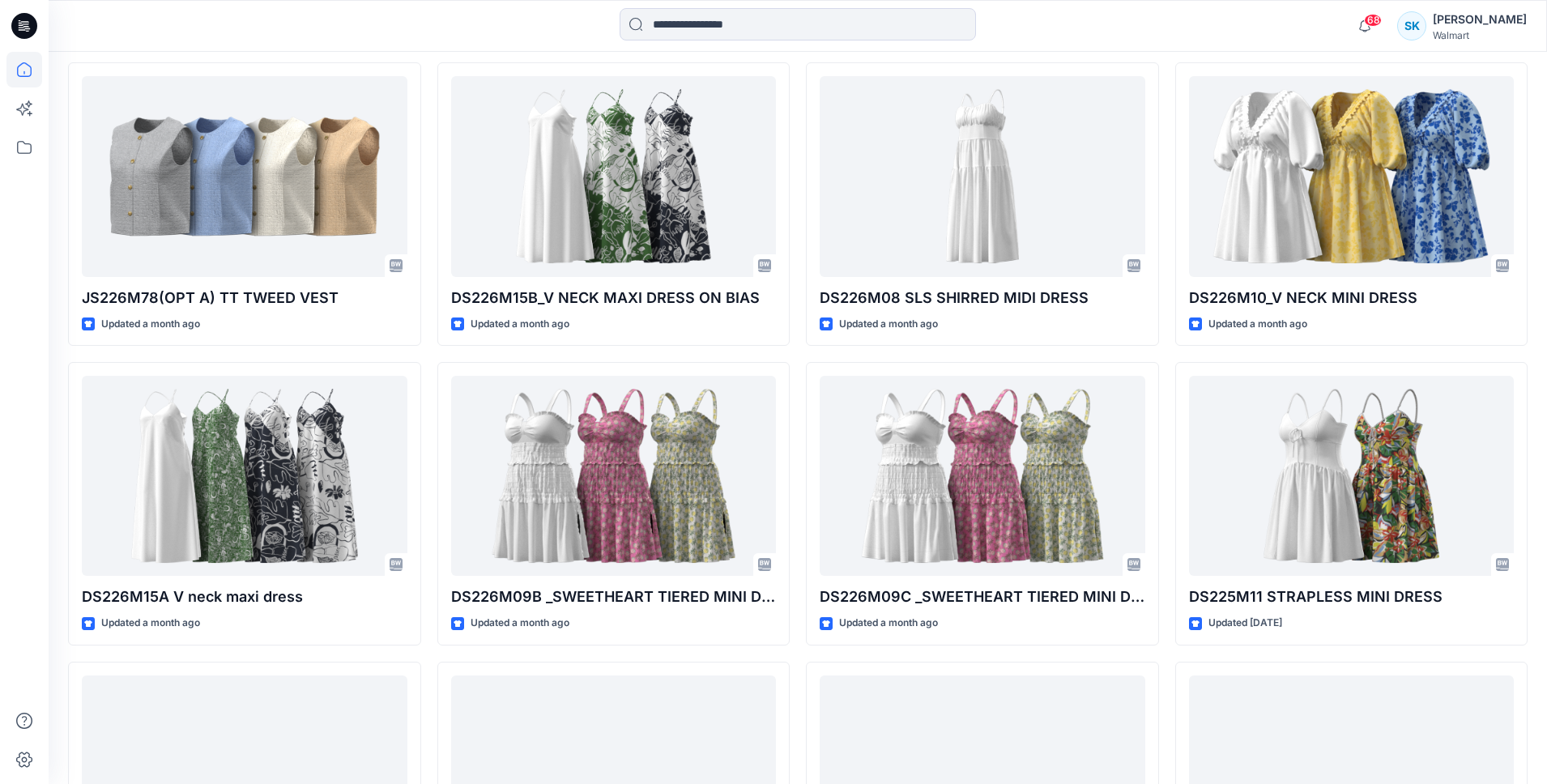
click at [426, 346] on div "DS226M19 SL RACER MID DRESS Updated [DATE] DS226M16 SLS MIDI TANK Updated [DATE…" at bounding box center [798, 353] width 1459 height 1781
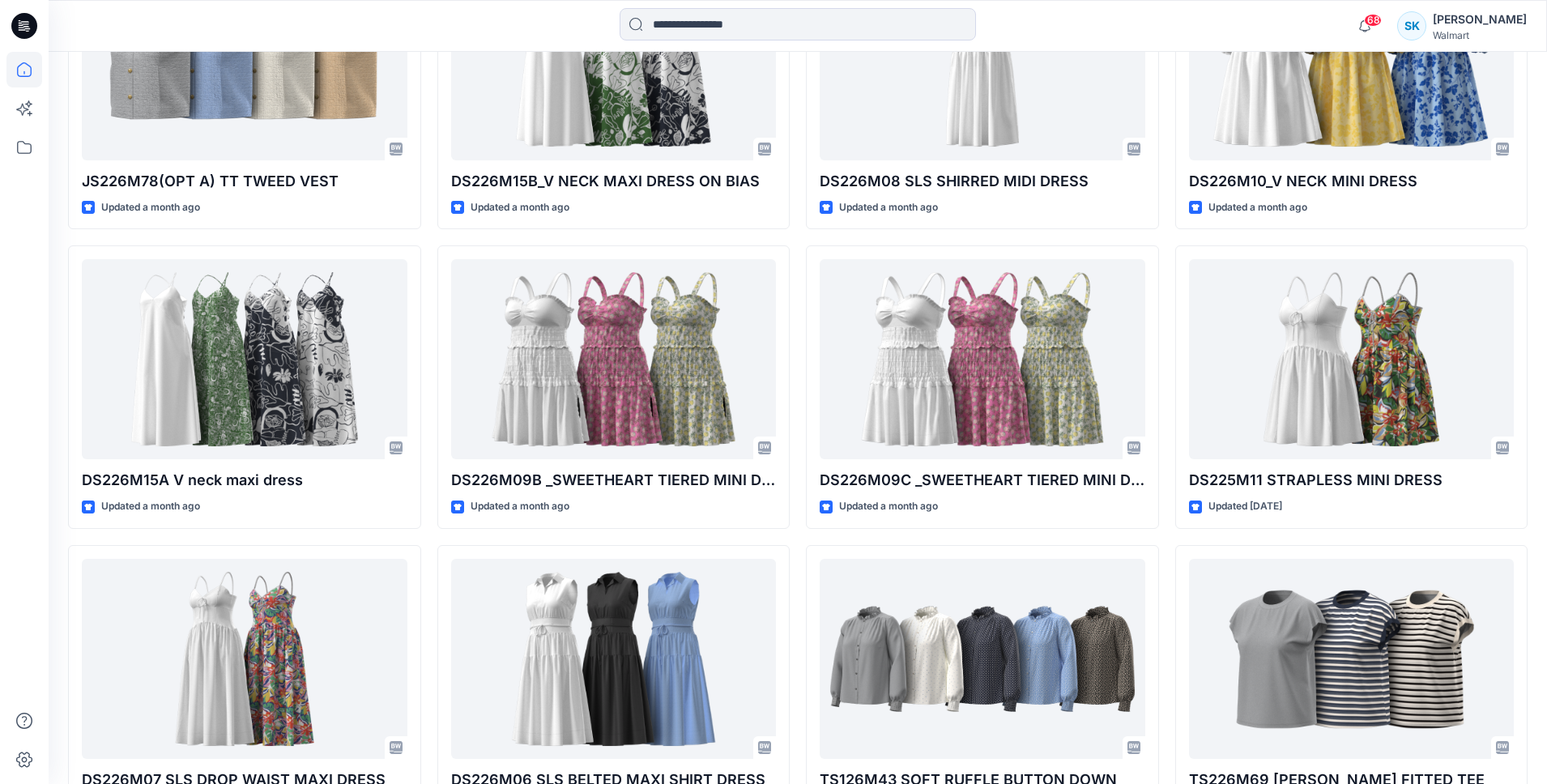
scroll to position [1222, 0]
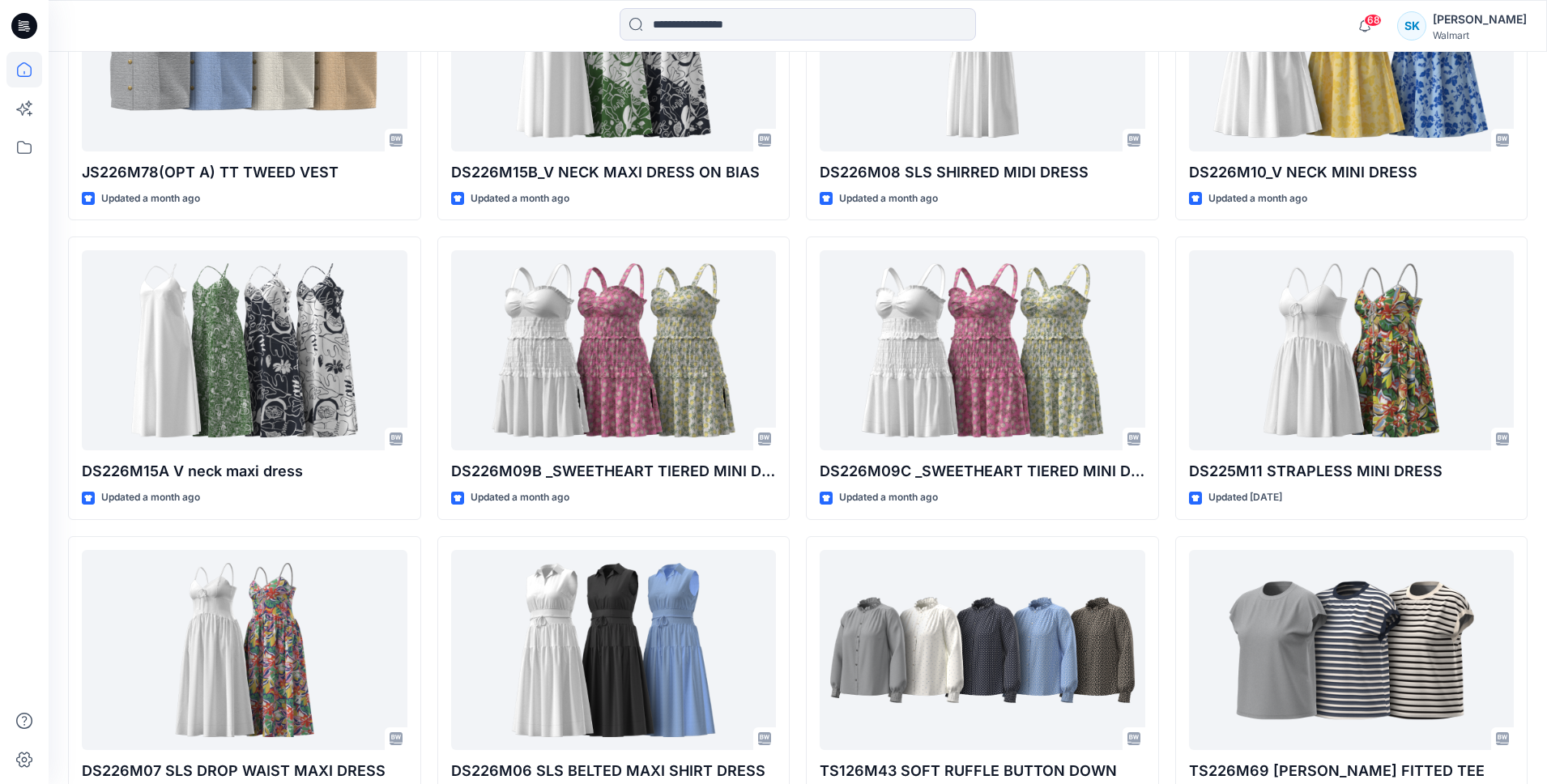
click at [426, 346] on div "DS226M19 SL RACER MID DRESS Updated [DATE] DS226M16 SLS MIDI TANK Updated [DATE…" at bounding box center [798, 228] width 1459 height 1781
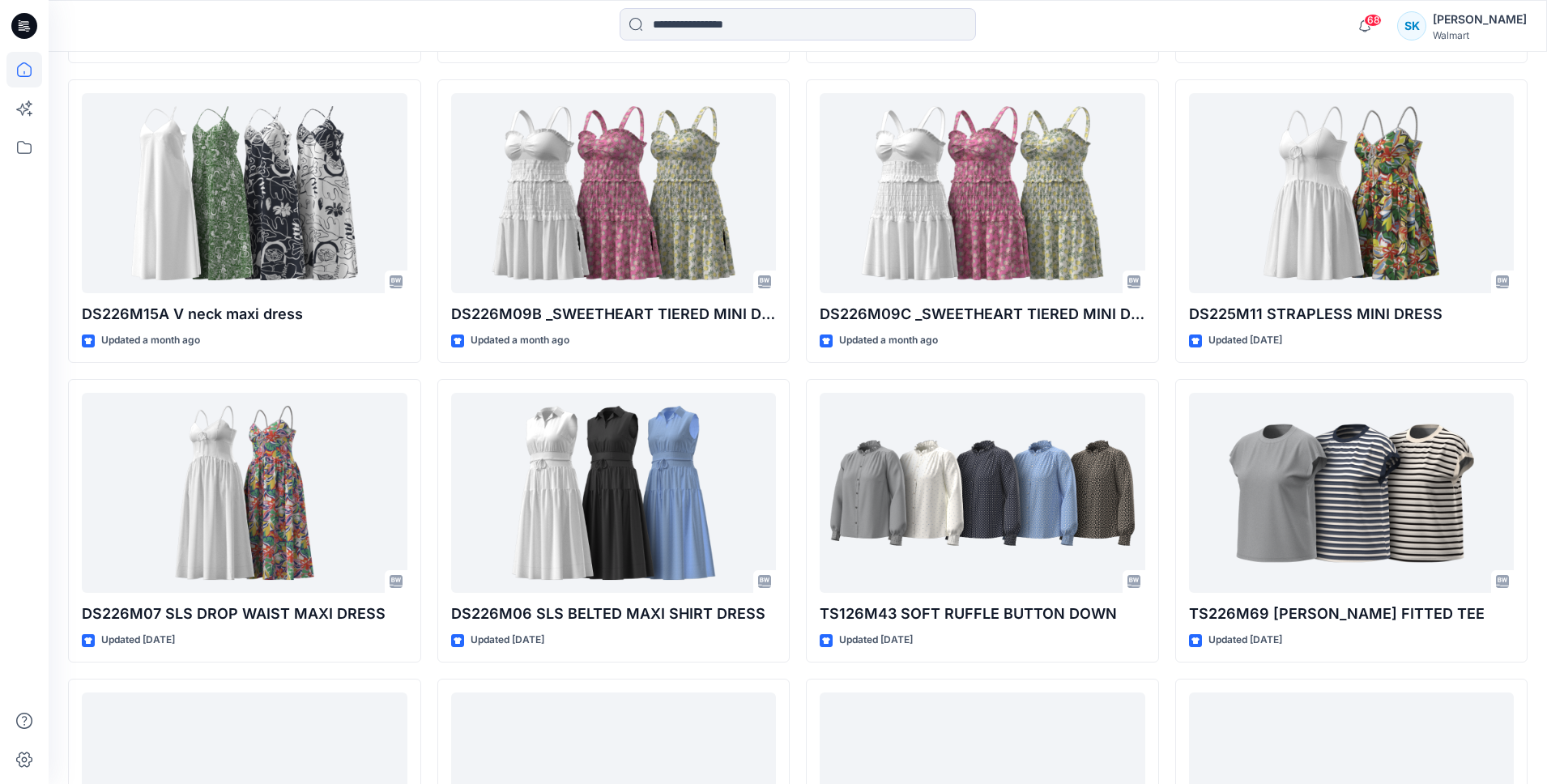
scroll to position [1515, 0]
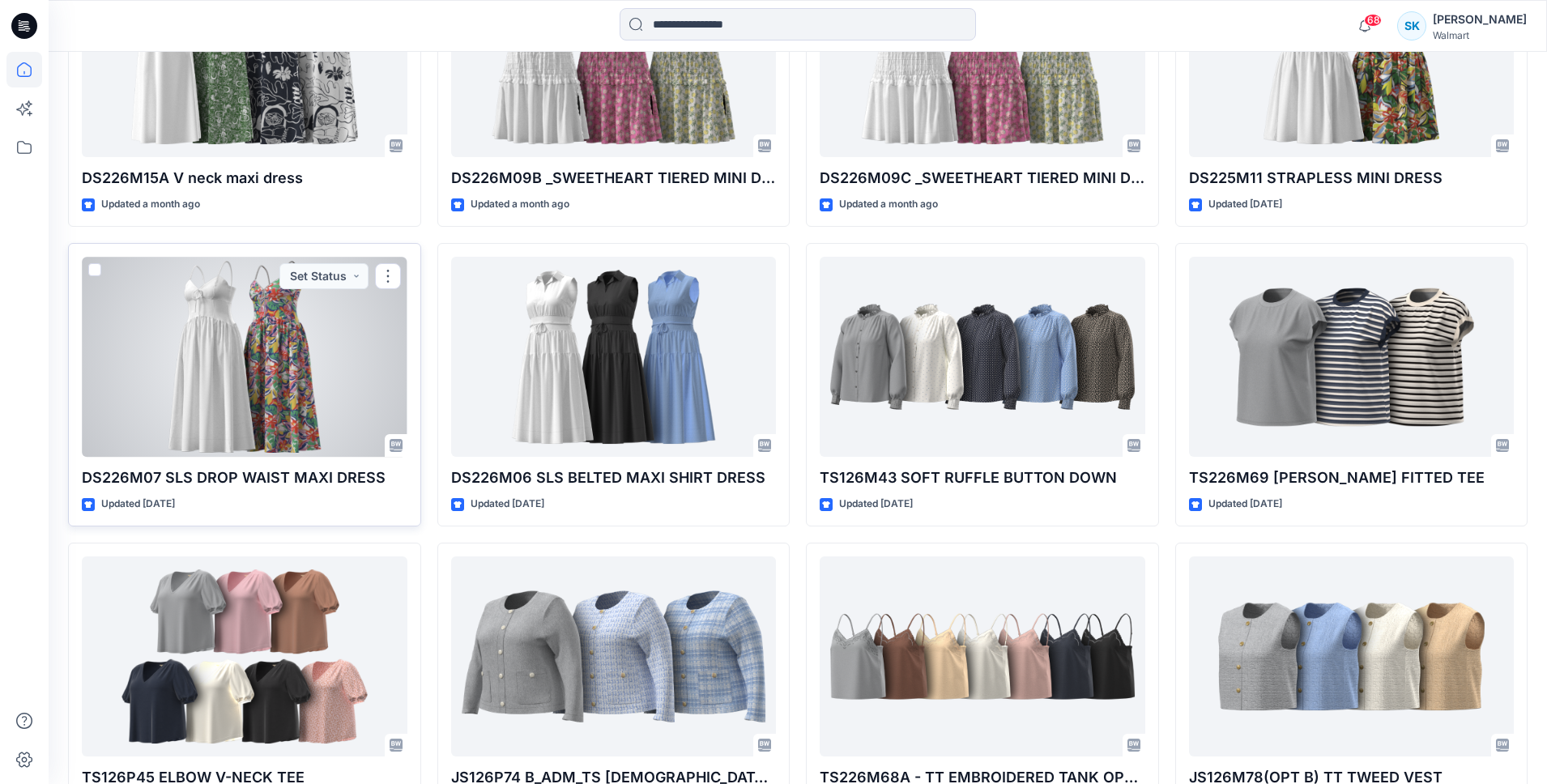
click at [319, 337] on div at bounding box center [244, 357] width 326 height 200
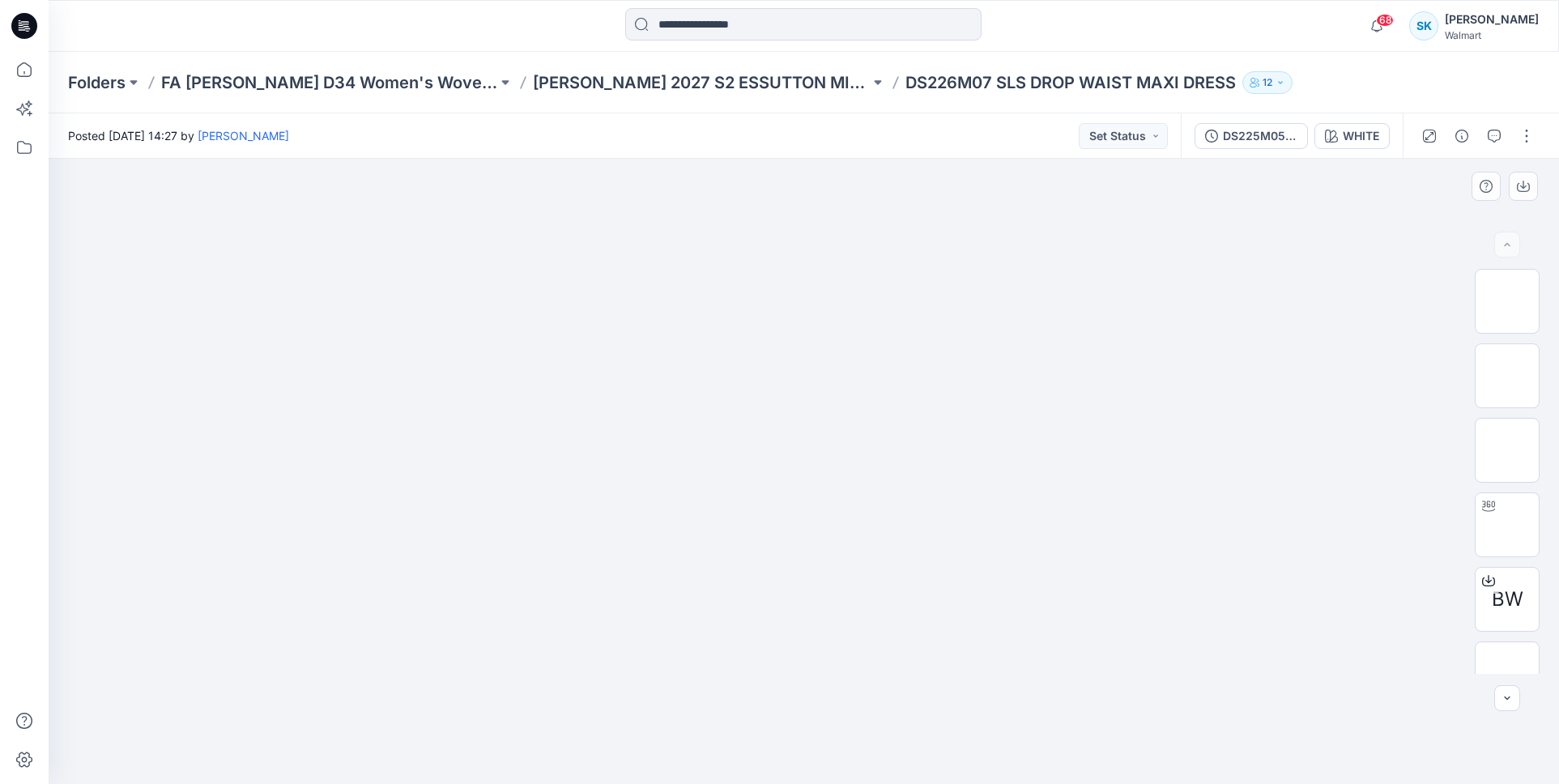
click at [954, 228] on img at bounding box center [804, 228] width 810 height 0
click at [1507, 524] on img at bounding box center [1507, 524] width 0 height 0
click at [1366, 131] on div "WHITE" at bounding box center [1361, 136] width 37 height 18
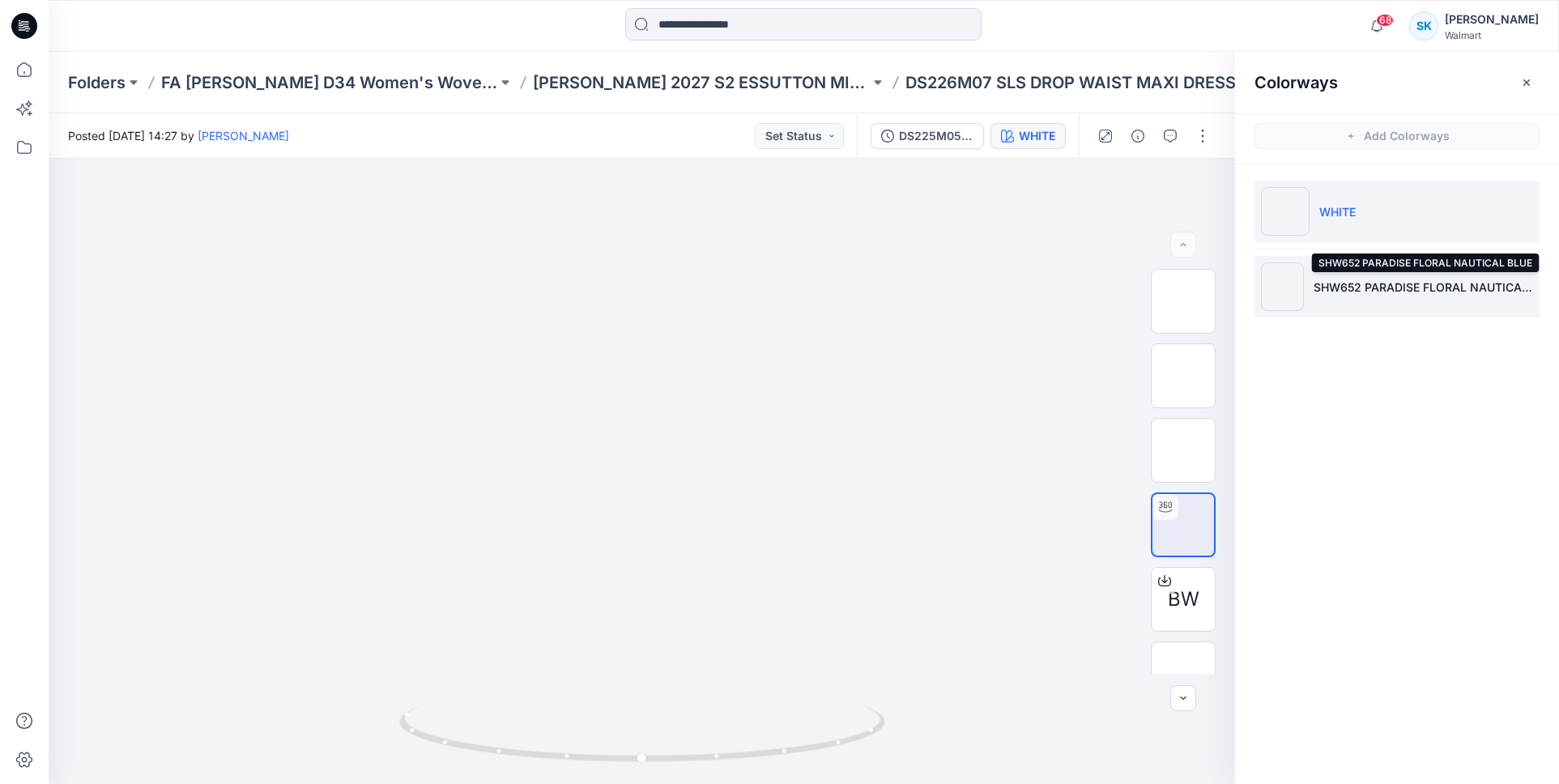
click at [1353, 270] on li "SHW652 PARADISE FLORAL NAUTICAL BLUE" at bounding box center [1397, 287] width 285 height 61
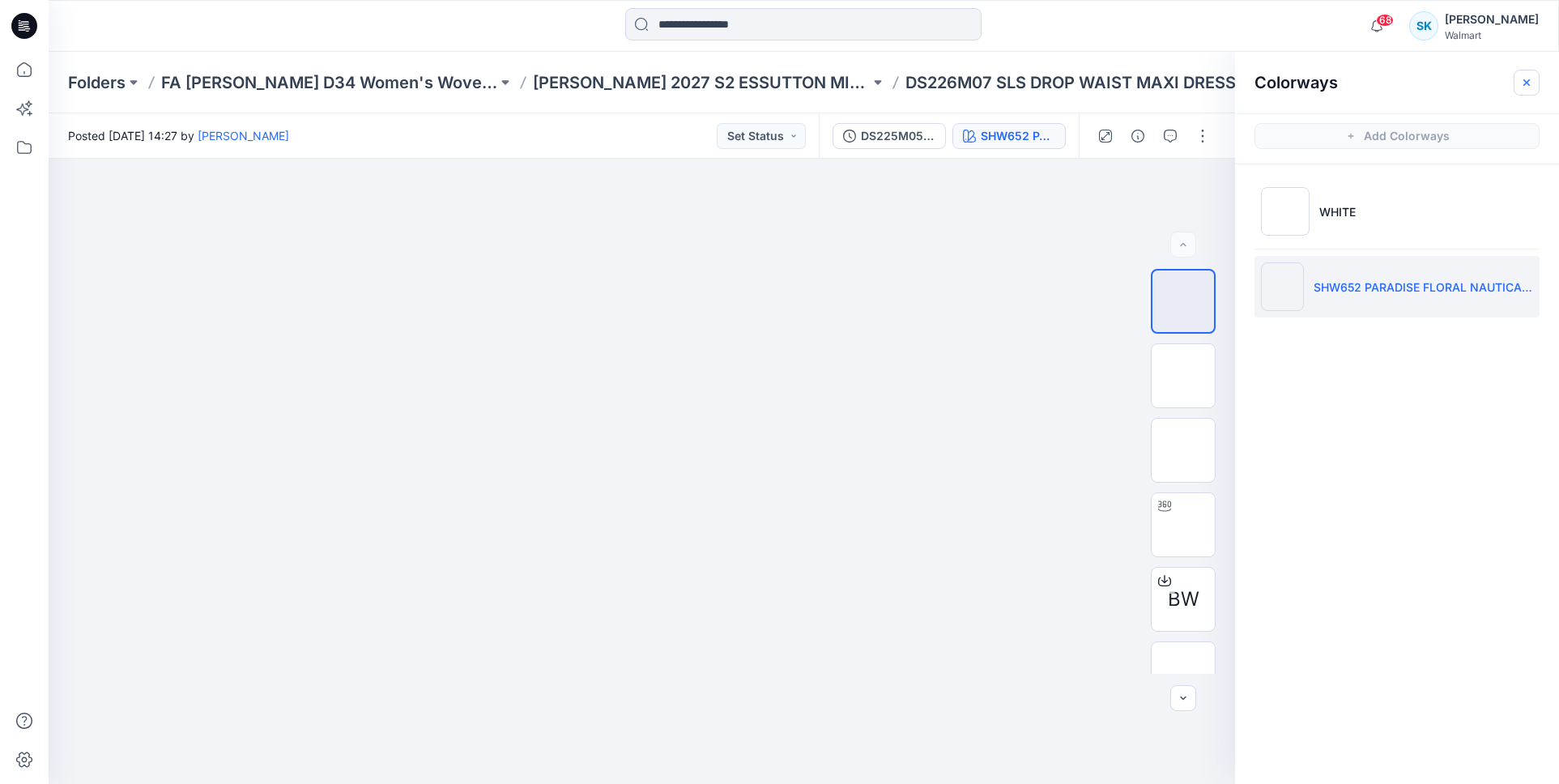
click at [1528, 84] on icon "button" at bounding box center [1526, 82] width 5 height 5
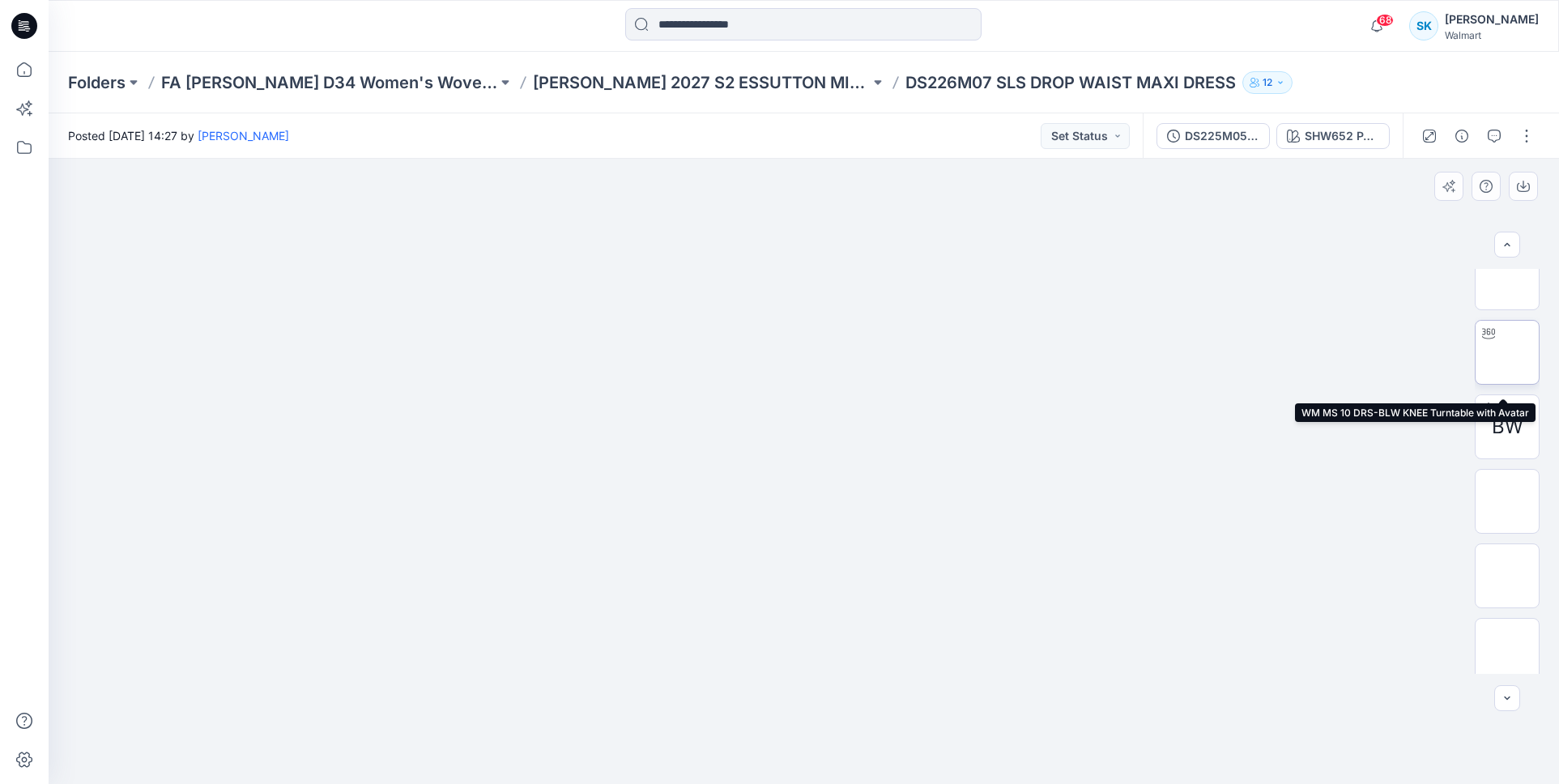
scroll to position [160, 0]
click at [1507, 364] on img at bounding box center [1507, 364] width 0 height 0
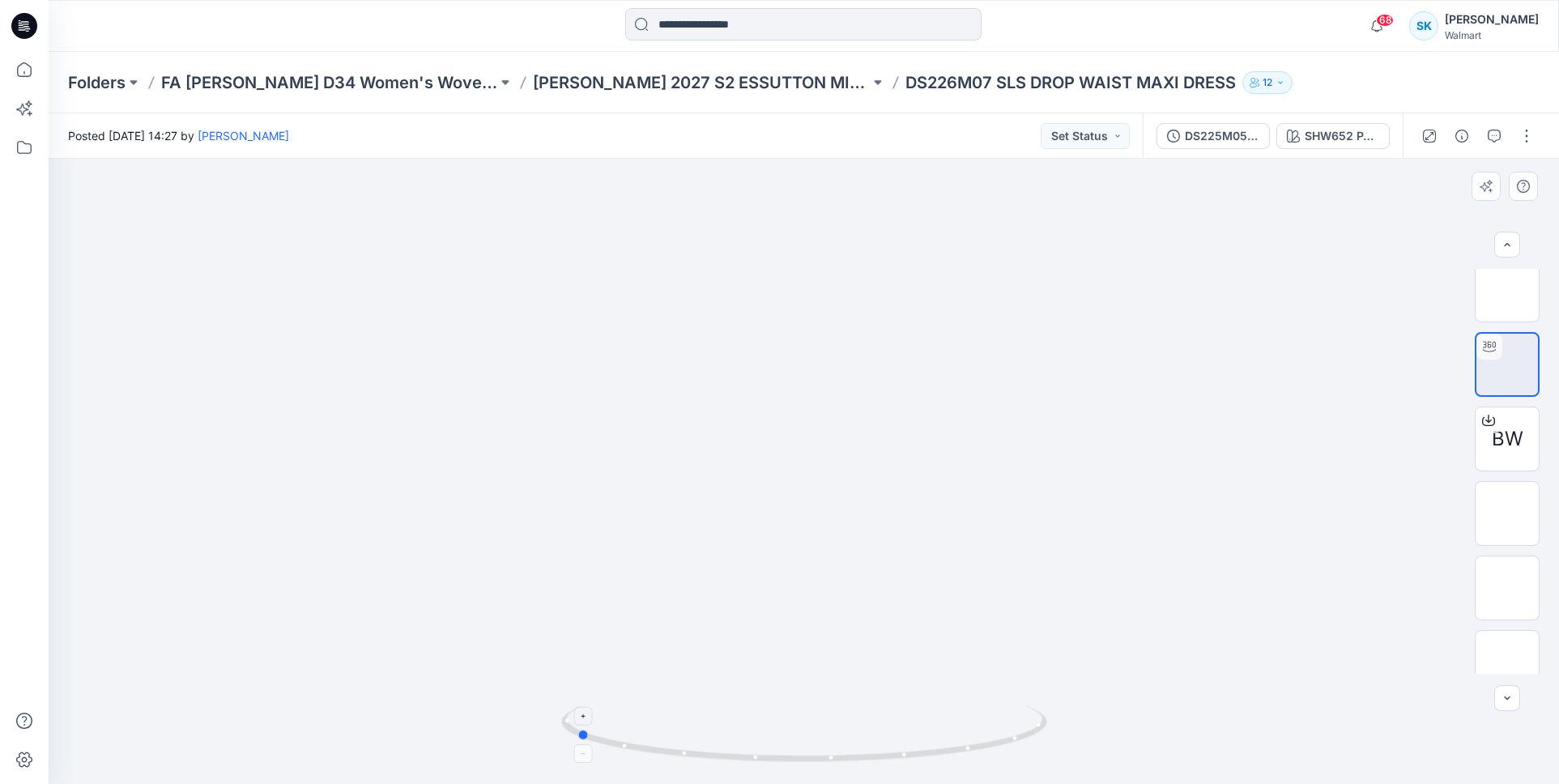
drag, startPoint x: 820, startPoint y: 750, endPoint x: 616, endPoint y: 742, distance: 204.2
click at [616, 742] on icon at bounding box center [806, 735] width 490 height 61
drag, startPoint x: 816, startPoint y: 417, endPoint x: 799, endPoint y: 648, distance: 231.6
drag, startPoint x: 837, startPoint y: 638, endPoint x: 840, endPoint y: 559, distance: 79.1
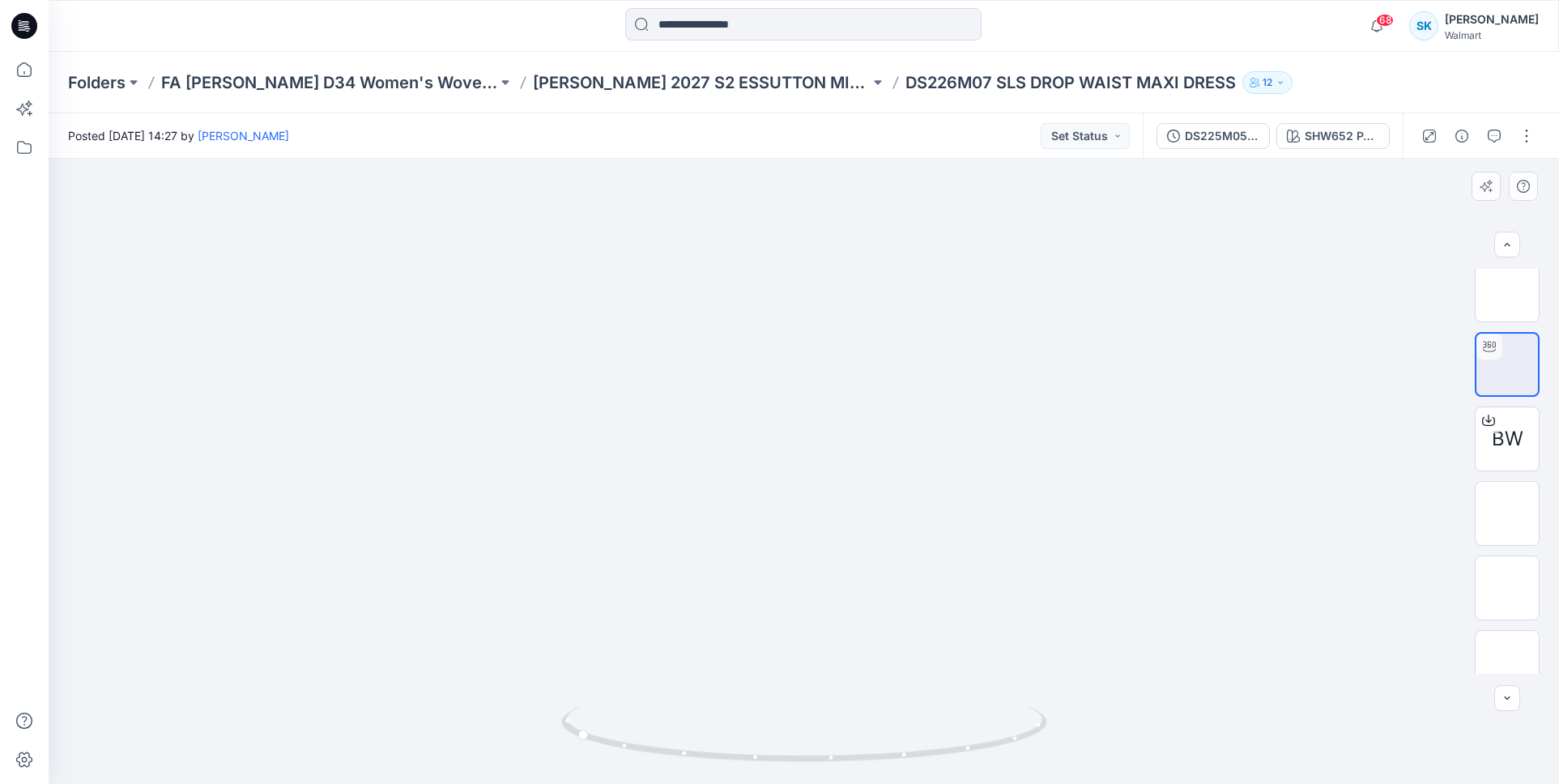
click at [840, 10] on img at bounding box center [804, 10] width 1002 height 0
drag, startPoint x: 817, startPoint y: 756, endPoint x: 1065, endPoint y: 746, distance: 248.2
click at [1065, 746] on div at bounding box center [804, 471] width 1511 height 625
drag, startPoint x: 842, startPoint y: 374, endPoint x: 845, endPoint y: 449, distance: 75.1
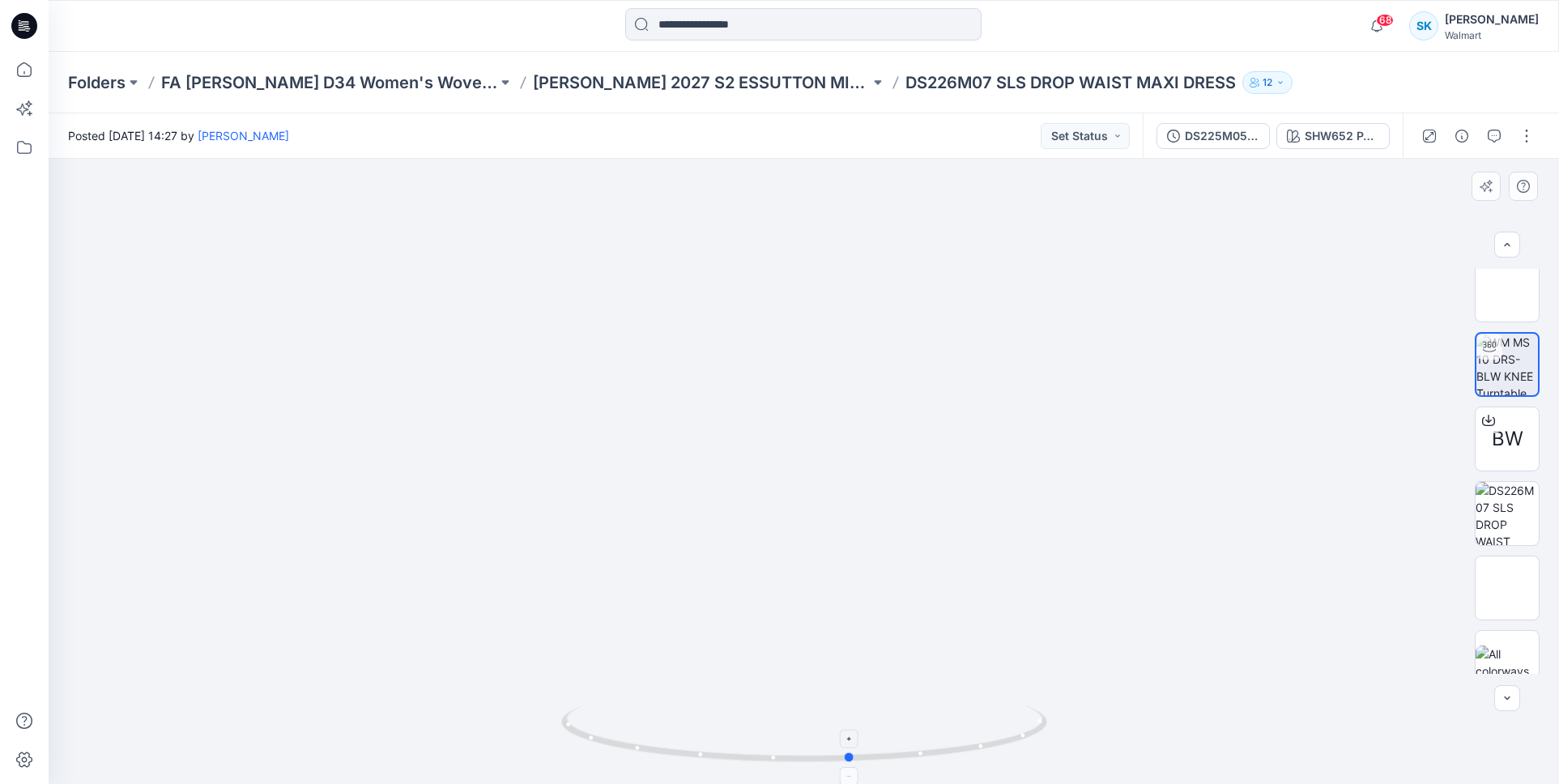
drag, startPoint x: 921, startPoint y: 753, endPoint x: 953, endPoint y: 753, distance: 32.0
click at [953, 753] on icon at bounding box center [806, 735] width 490 height 61
click at [815, 132] on div "Posted [DATE] 14:27 by [PERSON_NAME] Set Status" at bounding box center [595, 135] width 1094 height 45
click at [852, 120] on div "Posted [DATE] 14:27 by [PERSON_NAME] Set Status" at bounding box center [595, 135] width 1094 height 45
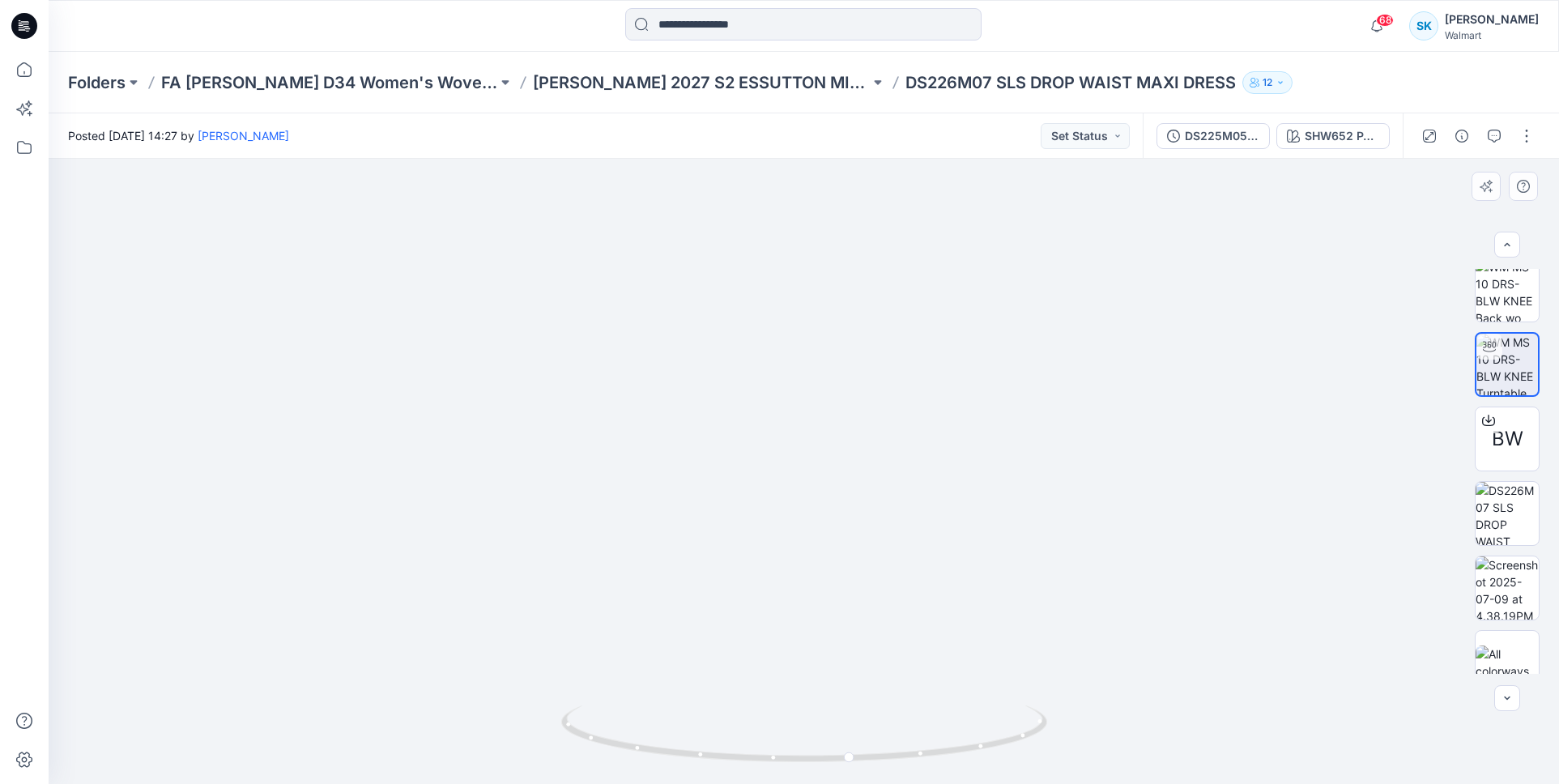
drag, startPoint x: 944, startPoint y: 752, endPoint x: 911, endPoint y: 750, distance: 33.1
click at [911, 751] on icon at bounding box center [806, 735] width 490 height 61
drag, startPoint x: 835, startPoint y: 352, endPoint x: 826, endPoint y: 426, distance: 74.5
click at [826, 426] on img at bounding box center [804, 402] width 1363 height 763
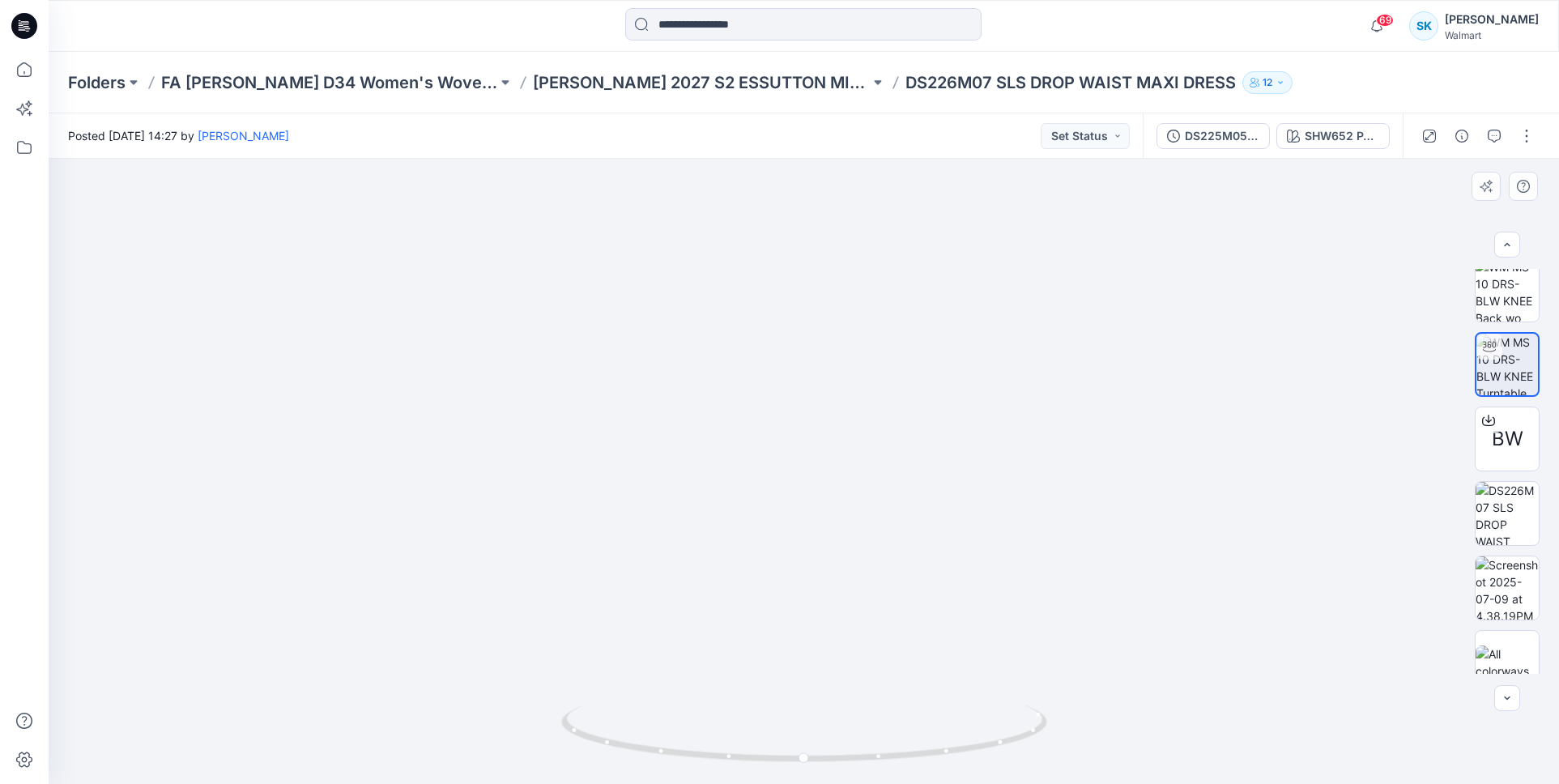
drag, startPoint x: 833, startPoint y: 426, endPoint x: 838, endPoint y: 473, distance: 47.3
click at [838, 473] on img at bounding box center [804, 410] width 1363 height 745
drag, startPoint x: 856, startPoint y: 484, endPoint x: 855, endPoint y: 473, distance: 11.0
click at [855, 474] on img at bounding box center [804, 421] width 1363 height 724
drag, startPoint x: 855, startPoint y: 473, endPoint x: 852, endPoint y: 464, distance: 9.5
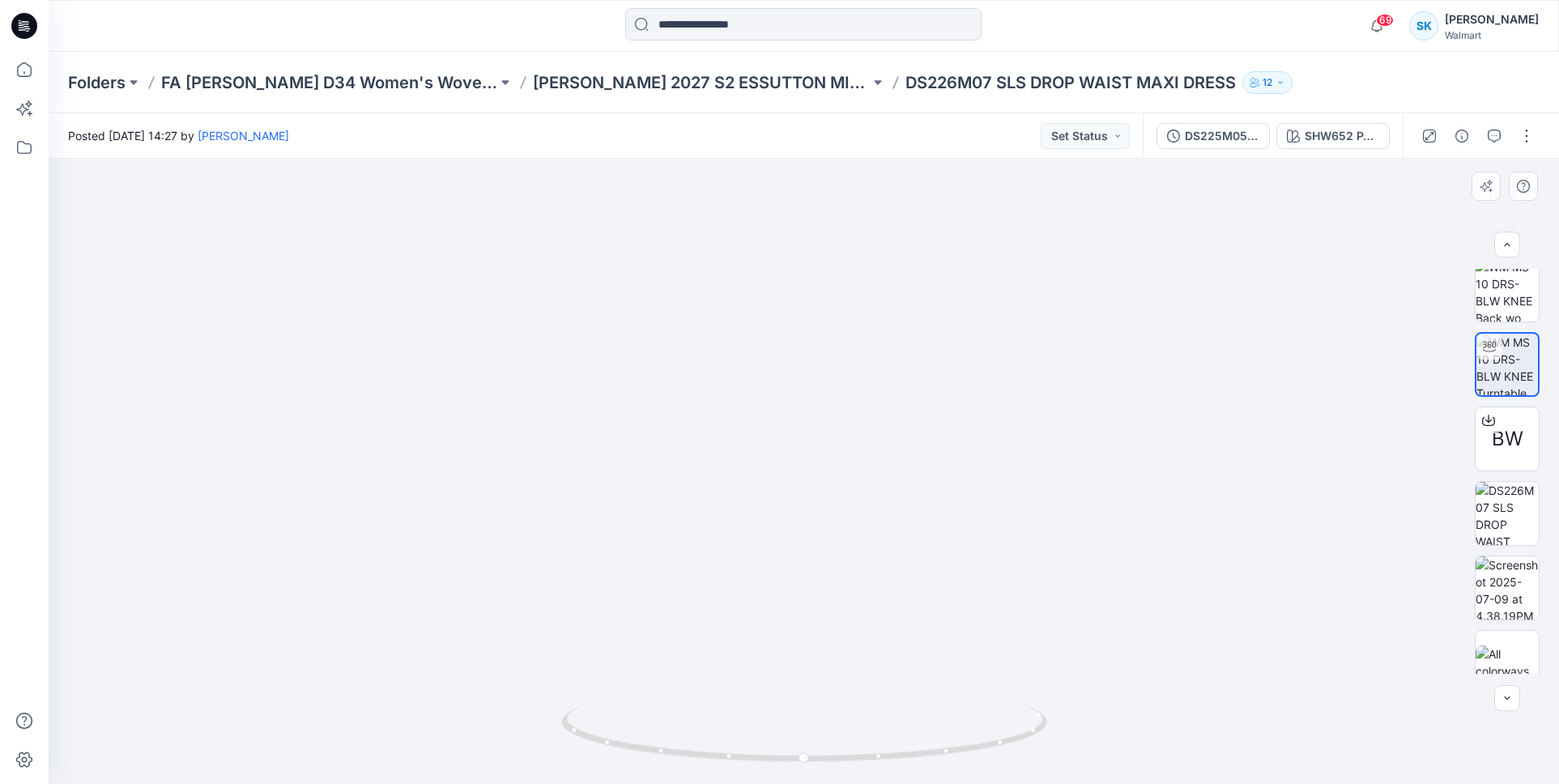
click at [852, 464] on img at bounding box center [804, 416] width 1363 height 734
click at [847, 477] on img at bounding box center [804, 419] width 1363 height 730
click at [846, 474] on img at bounding box center [804, 421] width 1363 height 723
drag, startPoint x: 846, startPoint y: 468, endPoint x: 846, endPoint y: 481, distance: 13.0
click at [846, 481] on img at bounding box center [804, 426] width 1363 height 713
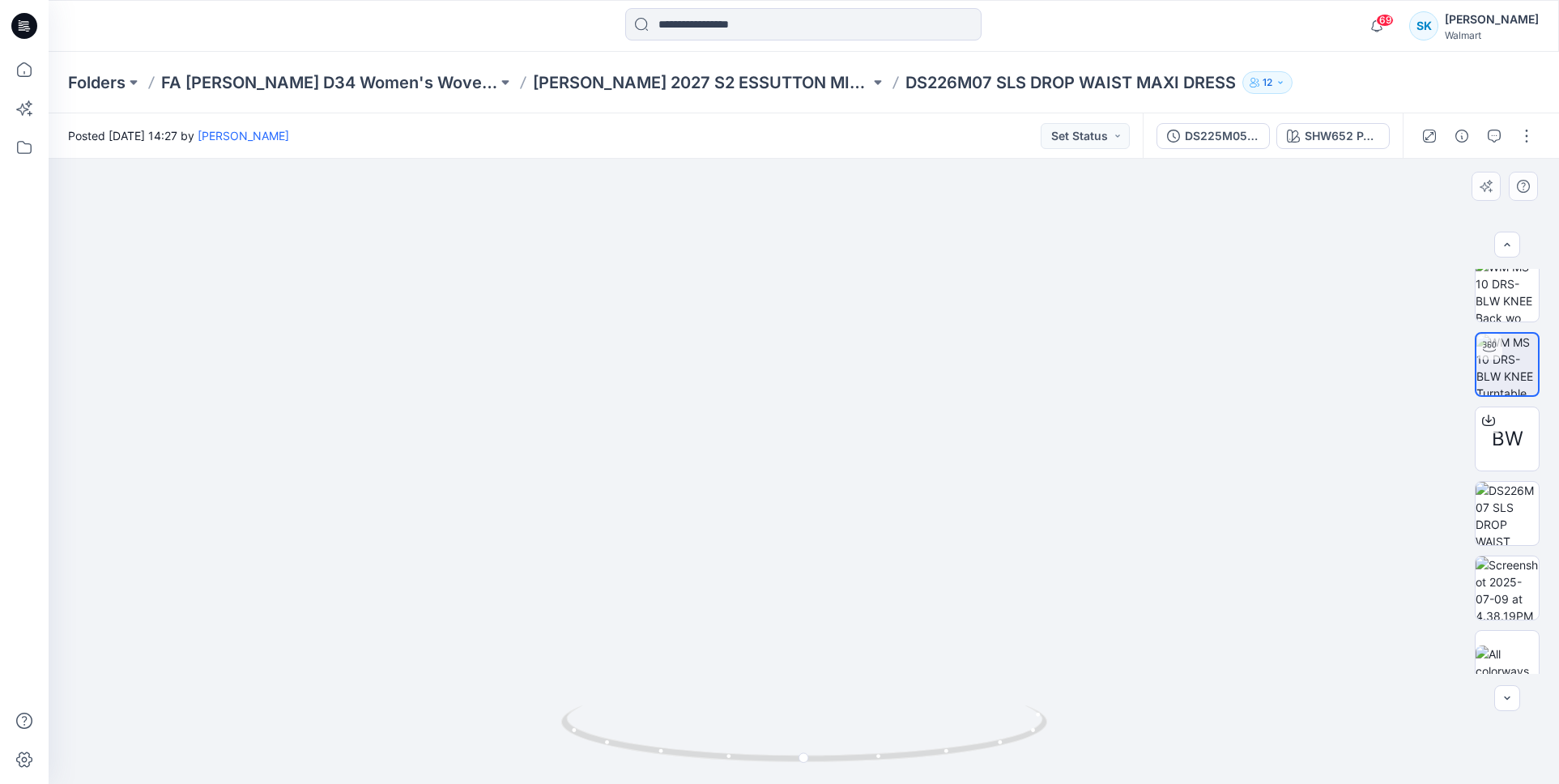
drag, startPoint x: 844, startPoint y: 483, endPoint x: 844, endPoint y: 471, distance: 12.0
click at [844, 471] on img at bounding box center [804, 421] width 1363 height 723
click at [844, 470] on img at bounding box center [804, 418] width 1363 height 731
click at [845, 467] on img at bounding box center [804, 415] width 1363 height 738
click at [845, 471] on img at bounding box center [804, 417] width 1363 height 732
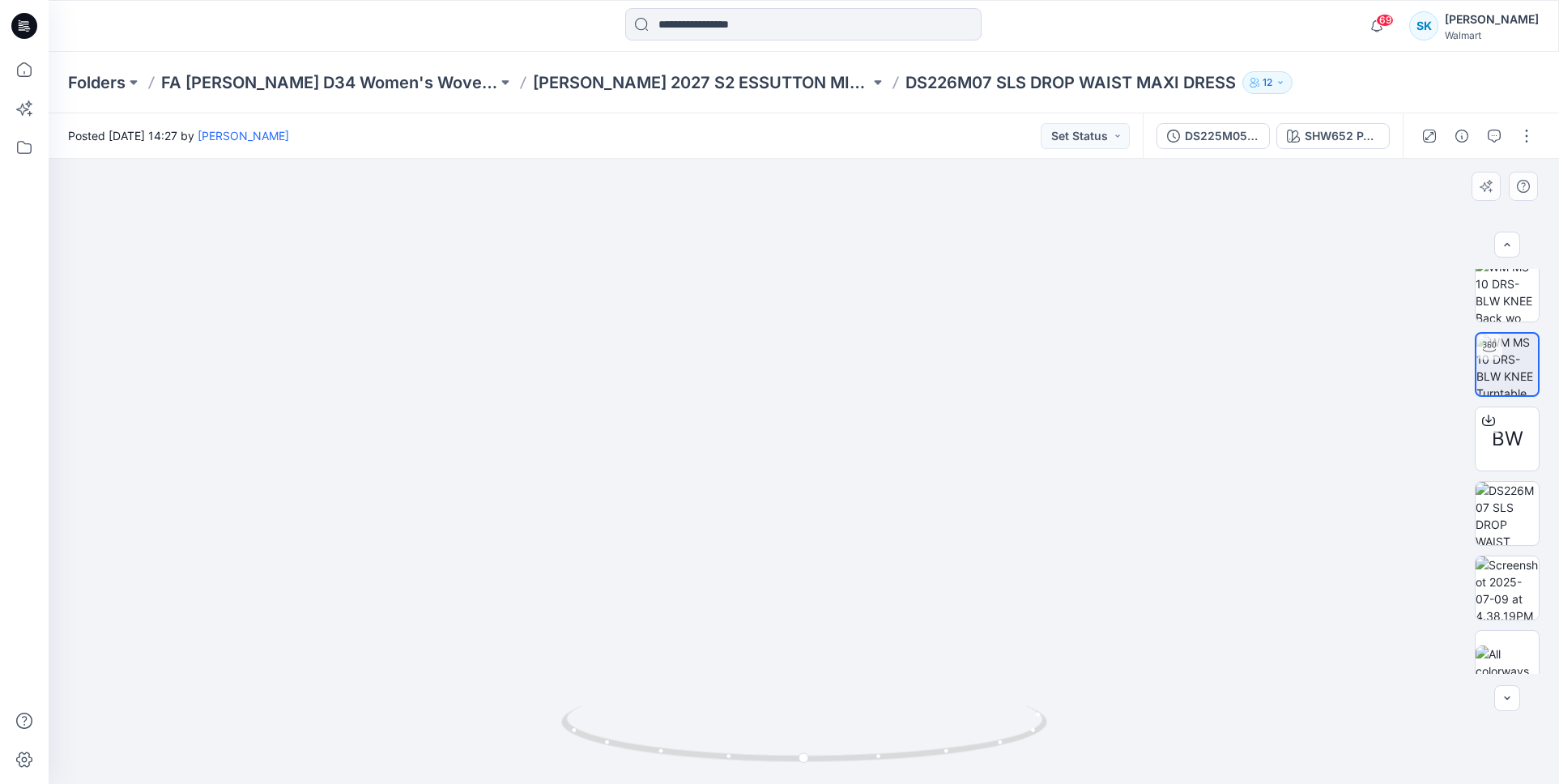
drag, startPoint x: 845, startPoint y: 469, endPoint x: 847, endPoint y: 453, distance: 16.1
click at [847, 453] on img at bounding box center [804, 410] width 1363 height 749
drag, startPoint x: 847, startPoint y: 465, endPoint x: 868, endPoint y: 334, distance: 132.7
click at [868, 334] on img at bounding box center [804, 360] width 1363 height 846
click at [869, 330] on img at bounding box center [804, 346] width 1363 height 873
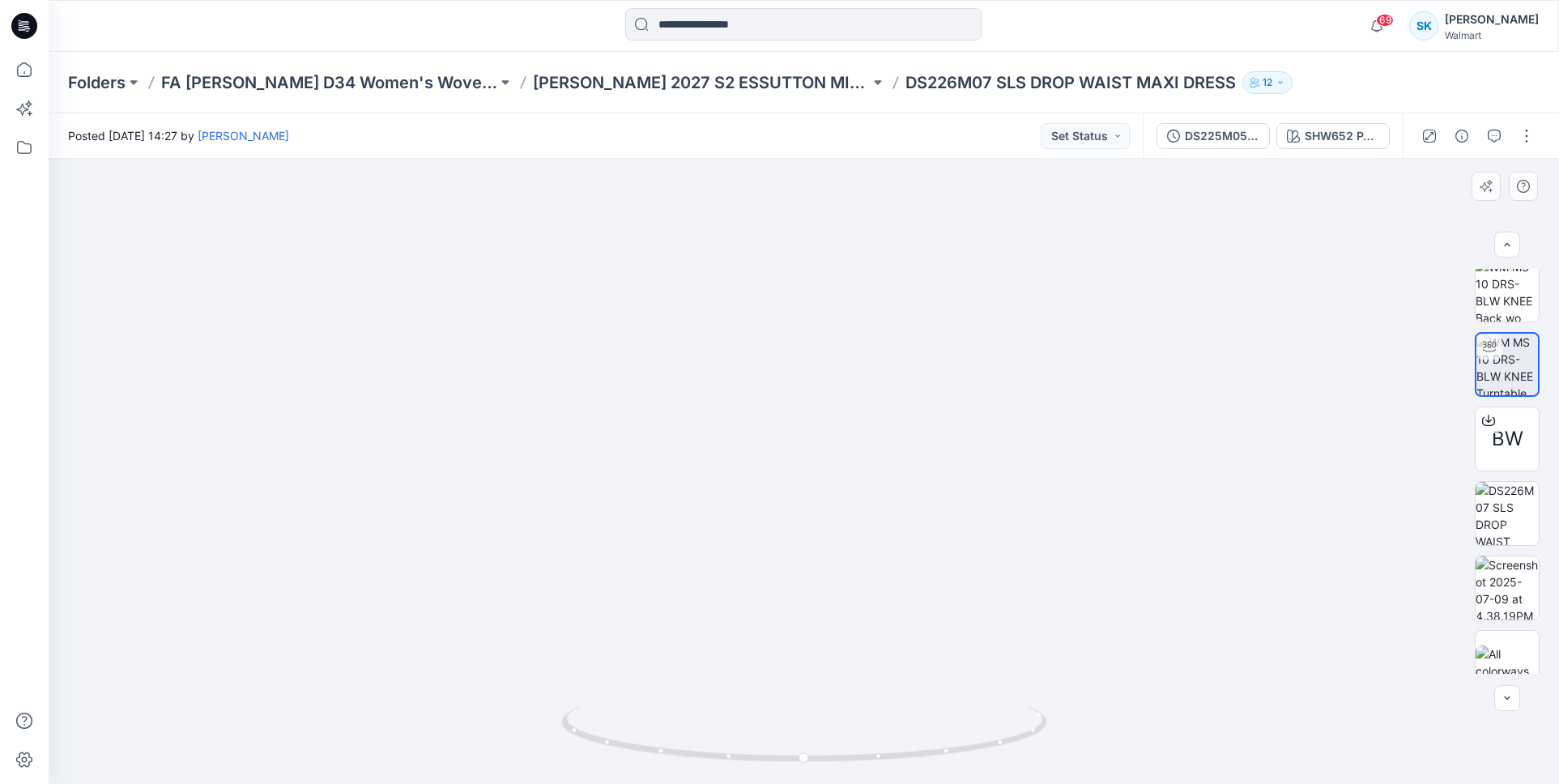
click at [862, 328] on img at bounding box center [804, 344] width 1363 height 879
drag, startPoint x: 858, startPoint y: 319, endPoint x: 858, endPoint y: 333, distance: 14.0
click at [858, 335] on img at bounding box center [804, 362] width 1303 height 841
drag, startPoint x: 858, startPoint y: 331, endPoint x: 842, endPoint y: 313, distance: 24.1
click at [842, 313] on img at bounding box center [804, 353] width 1303 height 859
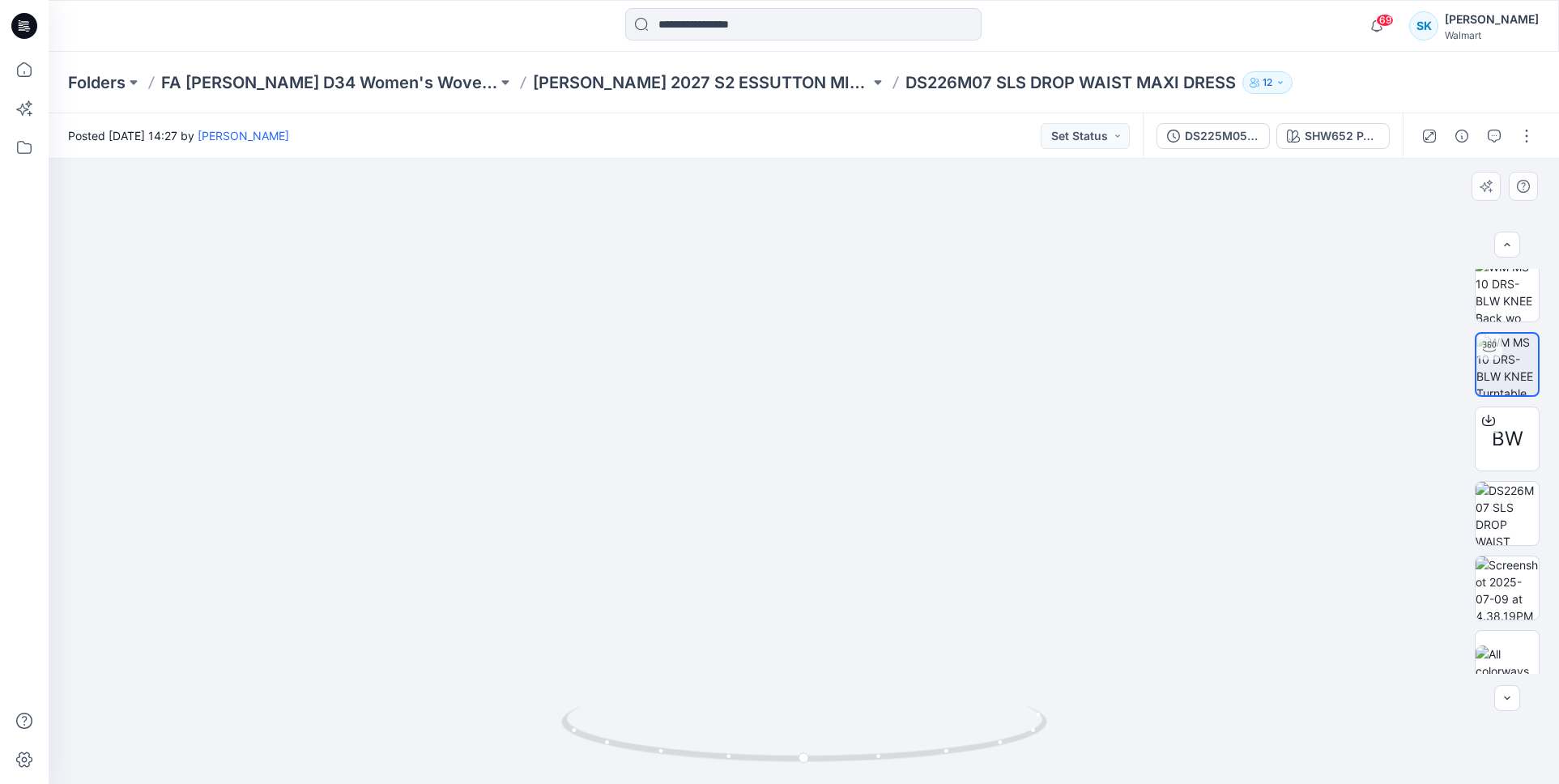
drag, startPoint x: 843, startPoint y: 311, endPoint x: 847, endPoint y: 339, distance: 28.3
click at [847, 339] on img at bounding box center [804, 368] width 1303 height 831
drag, startPoint x: 849, startPoint y: 335, endPoint x: 844, endPoint y: 323, distance: 13.0
click at [844, 323] on img at bounding box center [804, 362] width 1303 height 844
drag, startPoint x: 844, startPoint y: 323, endPoint x: 846, endPoint y: 335, distance: 12.2
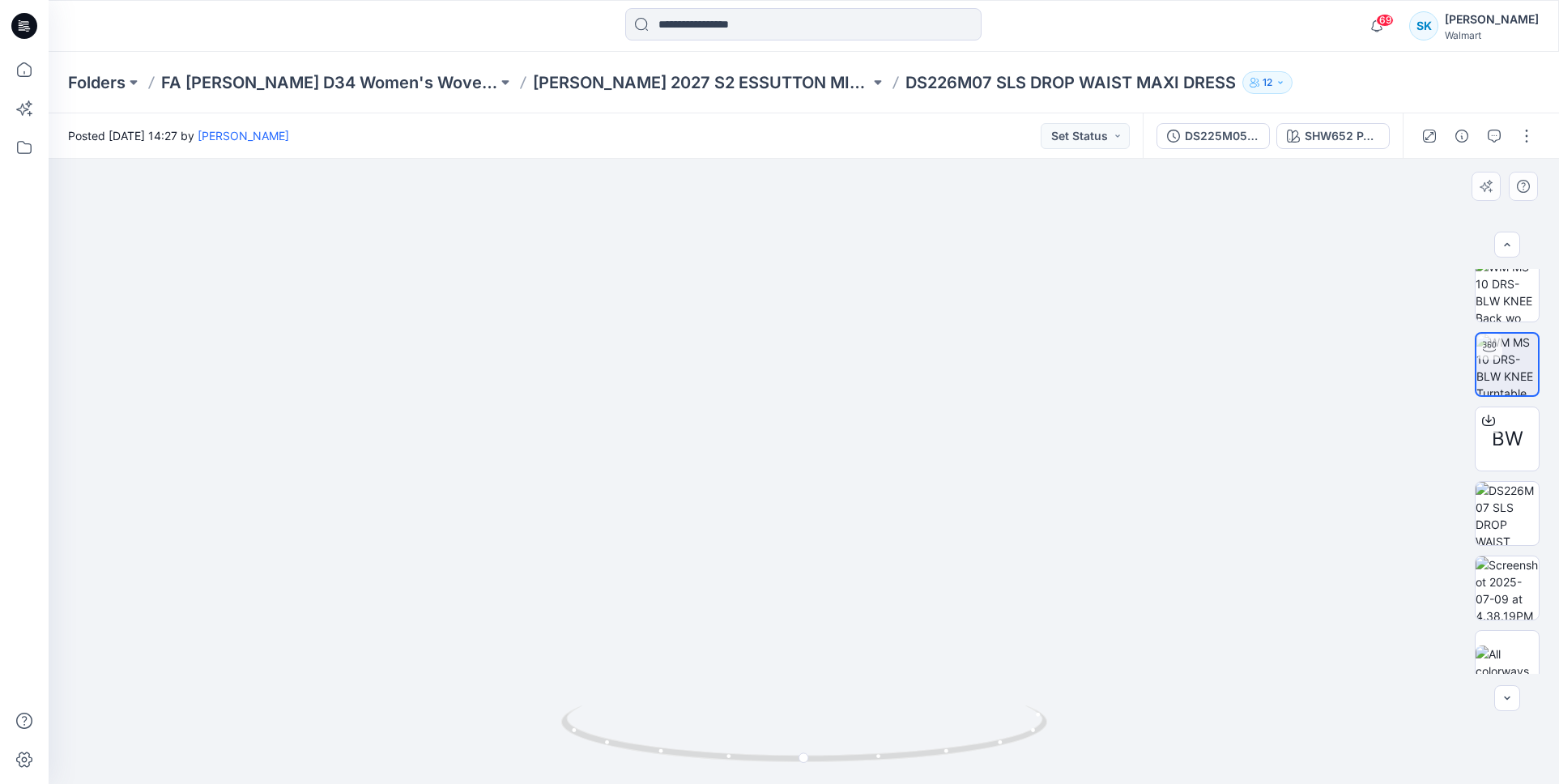
click at [846, 335] on img at bounding box center [804, 368] width 1303 height 831
drag, startPoint x: 846, startPoint y: 335, endPoint x: 841, endPoint y: 319, distance: 16.8
click at [841, 319] on img at bounding box center [804, 360] width 1303 height 847
click at [533, 38] on div at bounding box center [804, 25] width 754 height 36
click at [220, 79] on p "FA [PERSON_NAME] D34 Women's Wovens" at bounding box center [329, 82] width 336 height 23
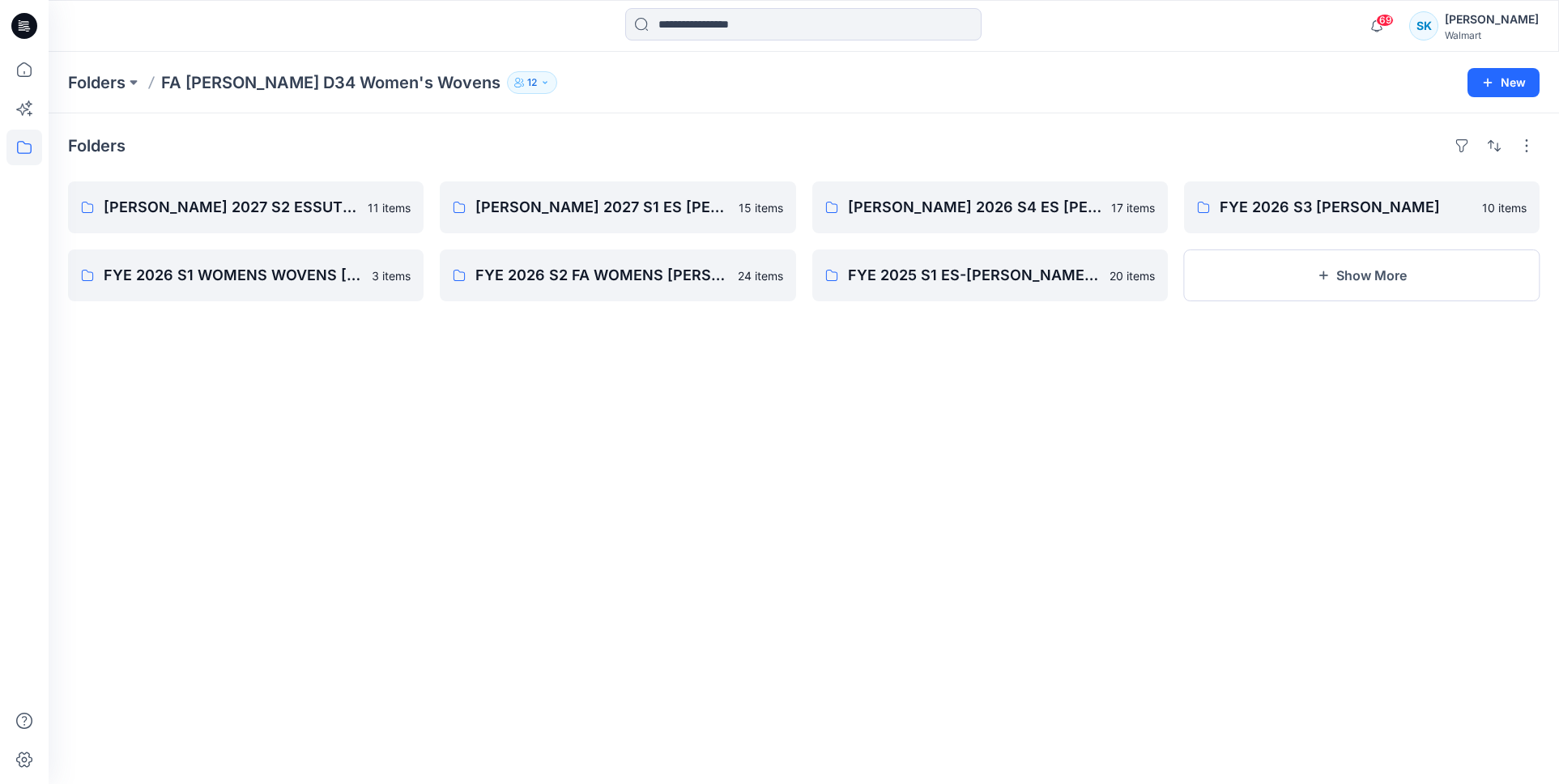
click at [281, 125] on div "Folders [PERSON_NAME] 2027 S2 ESSUTTON MISSY WOVENS 11 items FYE 2026 S1 WOMENS…" at bounding box center [804, 448] width 1511 height 670
click at [277, 132] on div "Folders [PERSON_NAME] 2027 S2 ESSUTTON MISSY WOVENS 11 items FYE 2026 S1 WOMENS…" at bounding box center [804, 448] width 1511 height 670
click at [264, 131] on div "Folders [PERSON_NAME] 2027 S2 ESSUTTON MISSY WOVENS 11 items FYE 2026 S1 WOMENS…" at bounding box center [804, 448] width 1511 height 670
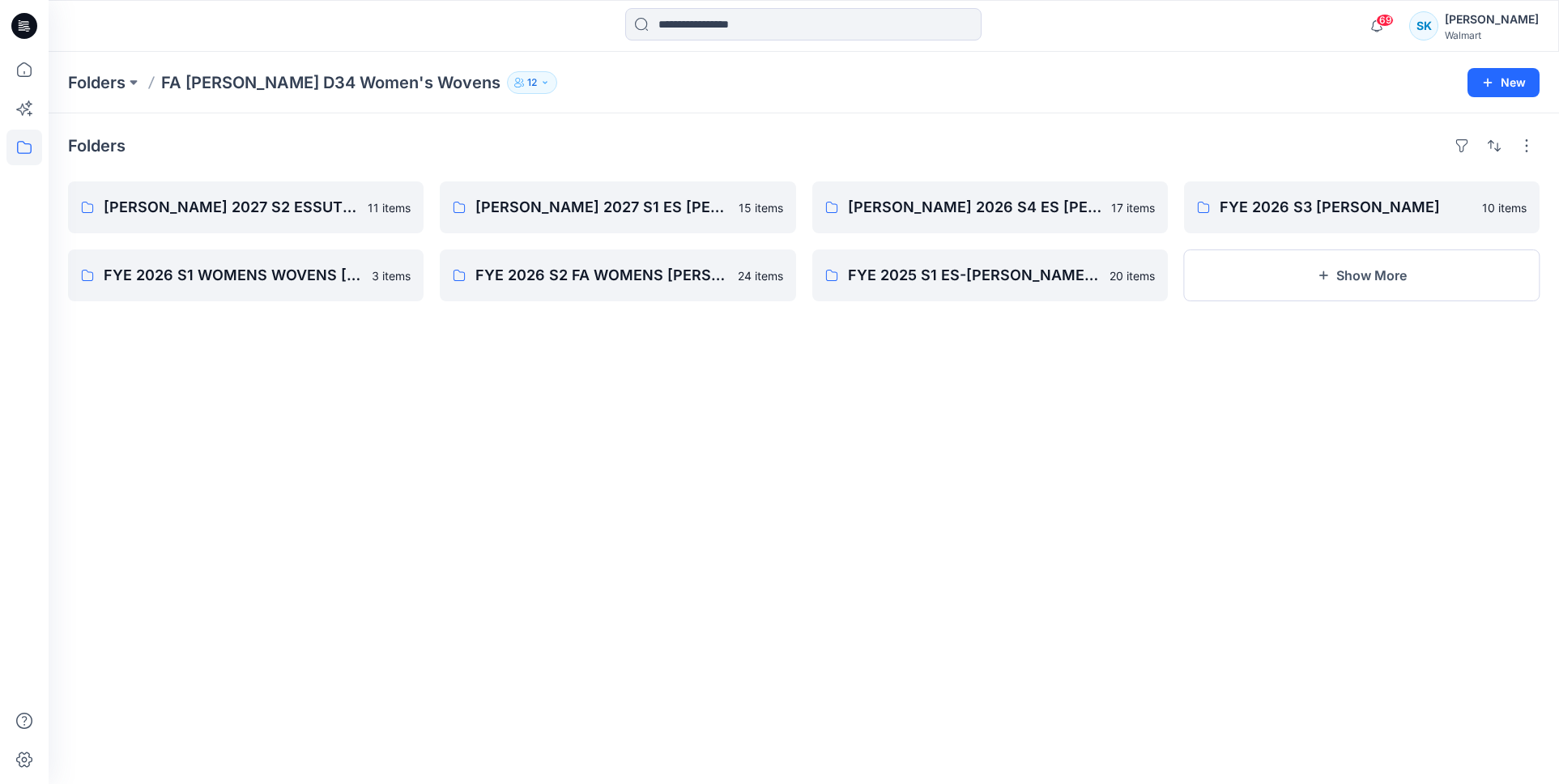
click at [264, 131] on div "Folders [PERSON_NAME] 2027 S2 ESSUTTON MISSY WOVENS 11 items FYE 2026 S1 WOMENS…" at bounding box center [804, 448] width 1511 height 670
